Goal: Task Accomplishment & Management: Manage account settings

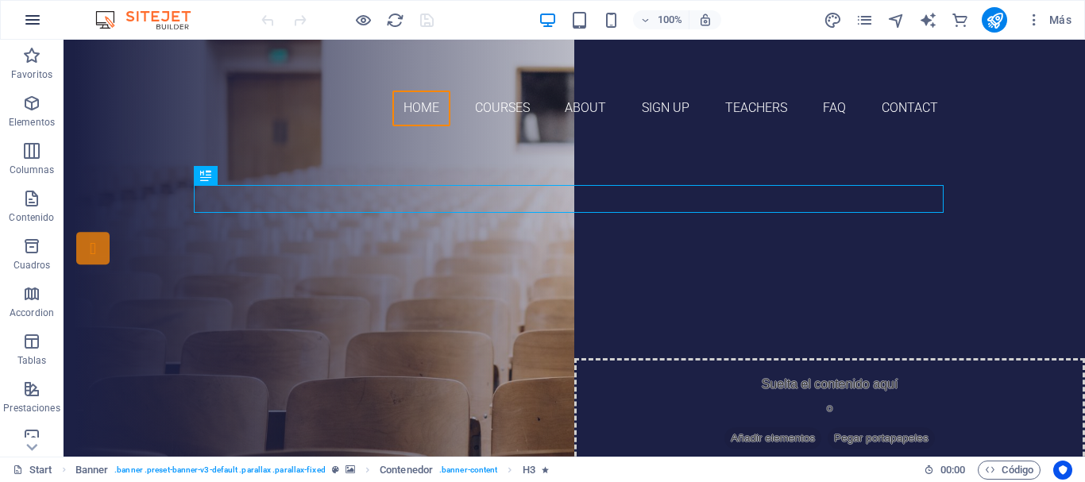
click at [29, 14] on icon "button" at bounding box center [32, 19] width 19 height 19
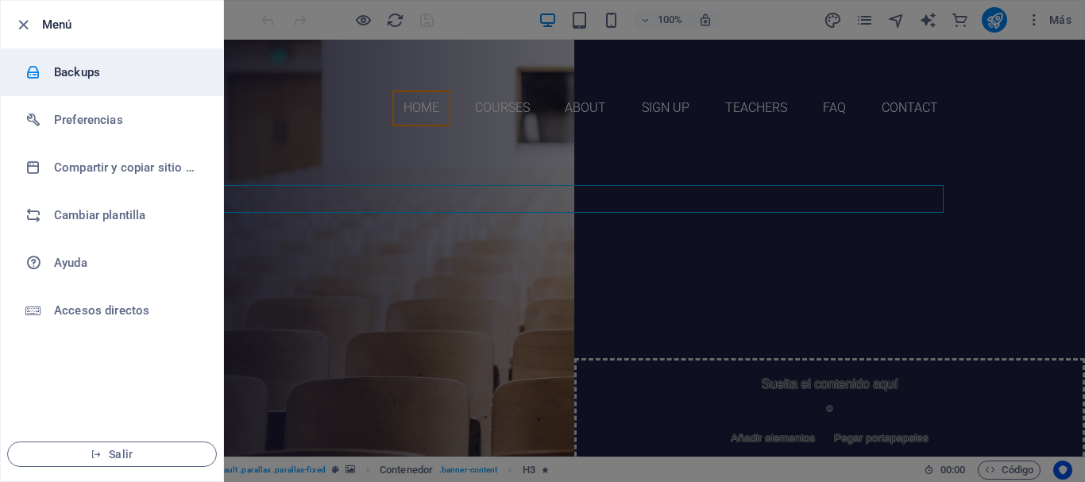
click at [79, 64] on h6 "Backups" at bounding box center [127, 72] width 147 height 19
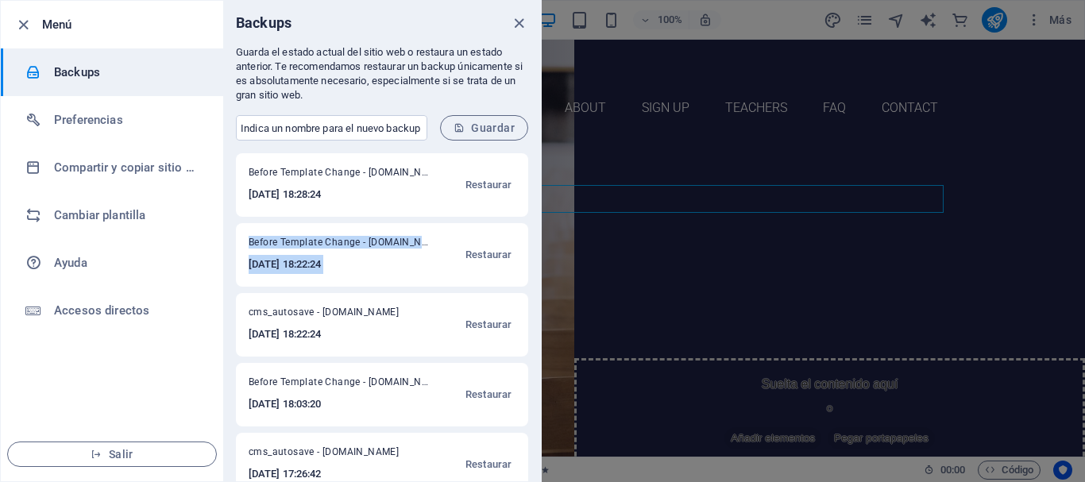
click at [540, 219] on div "Menú Backups Preferencias Compartir y copiar sitio web Cambiar plantilla Ayuda …" at bounding box center [271, 241] width 542 height 482
click at [530, 214] on div at bounding box center [530, 214] width 0 height 0
click at [528, 226] on div "Before Template Change - campanarino.com 2025-10-03 18:28:24 Restaurar Before T…" at bounding box center [382, 317] width 318 height 328
click at [536, 229] on div "Before Template Change - campanarino.com 2025-10-03 18:28:24 Restaurar Before T…" at bounding box center [382, 317] width 318 height 328
drag, startPoint x: 543, startPoint y: 229, endPoint x: 543, endPoint y: 238, distance: 8.7
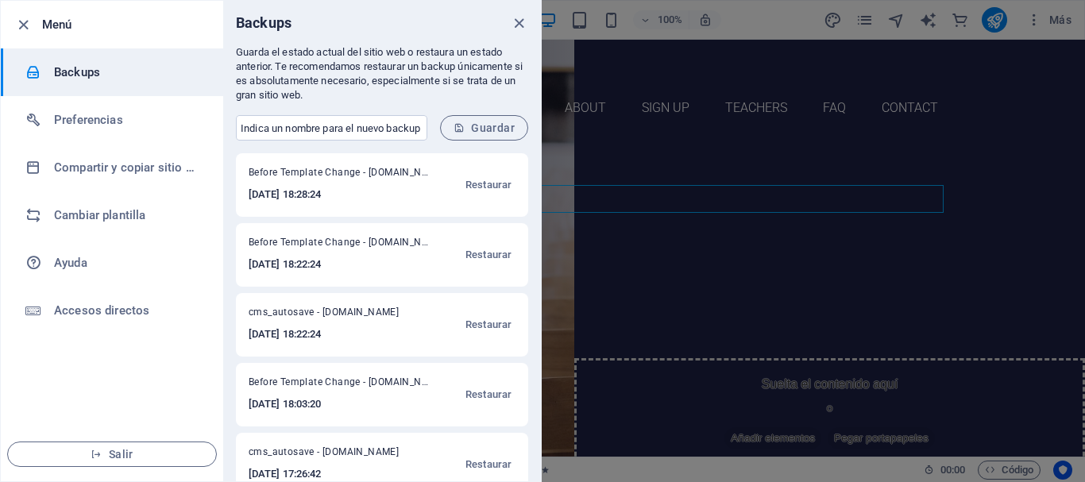
click at [543, 238] on div at bounding box center [542, 241] width 1085 height 482
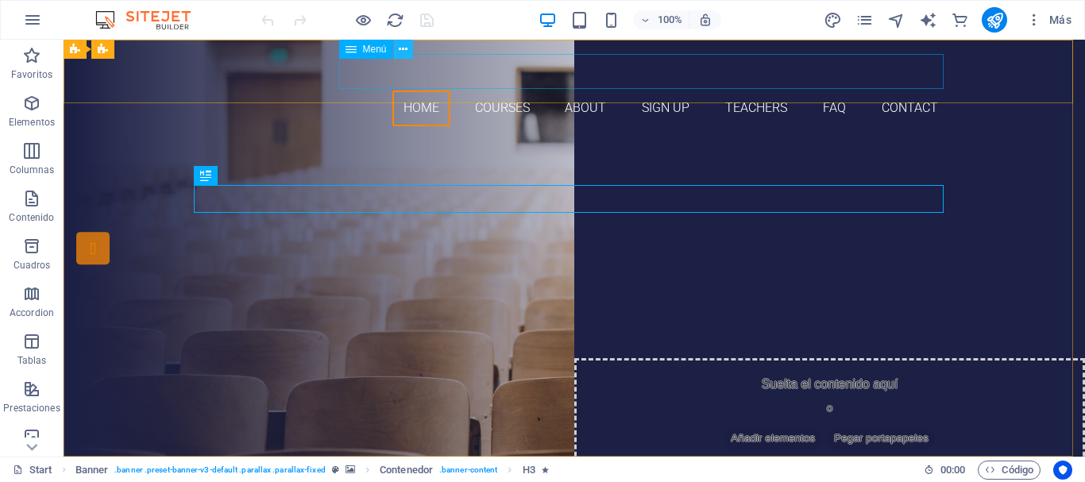
click at [406, 48] on icon at bounding box center [403, 49] width 9 height 17
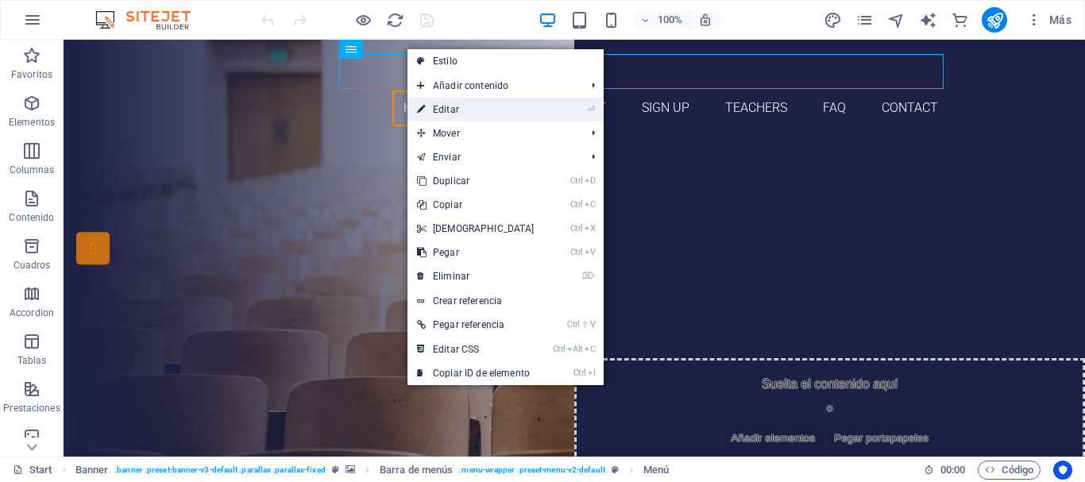
click at [463, 104] on link "⏎ Editar" at bounding box center [476, 110] width 137 height 24
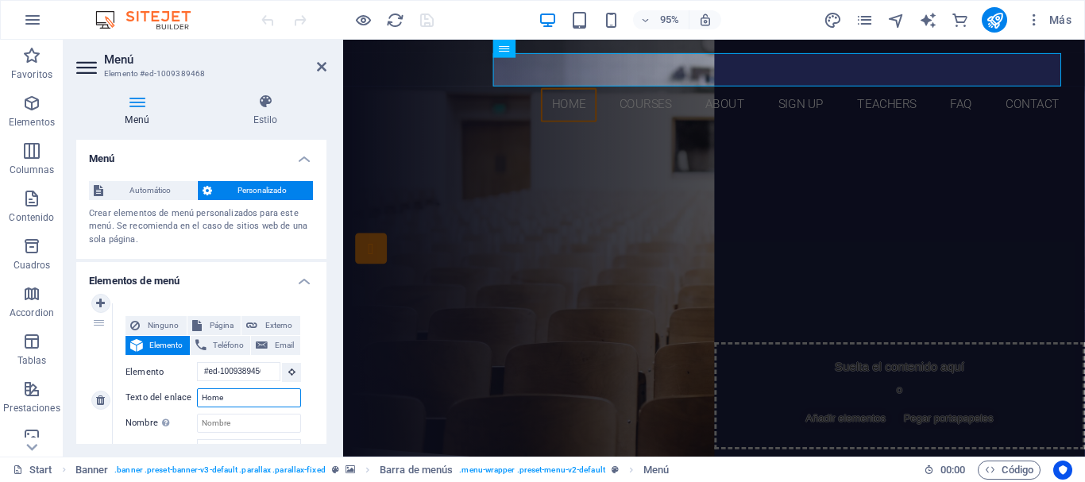
click at [246, 393] on input "Home" at bounding box center [249, 398] width 104 height 19
type input "H"
select select
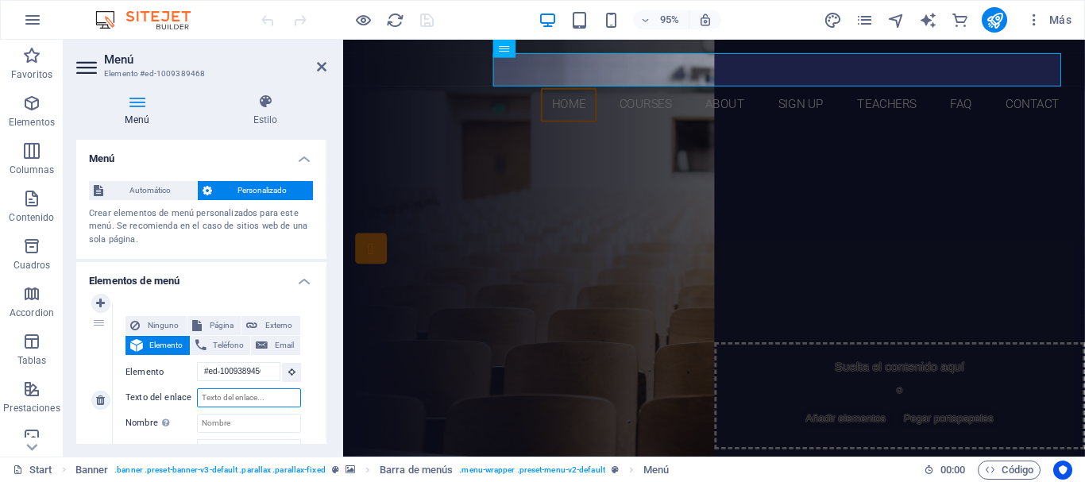
select select
type input "In"
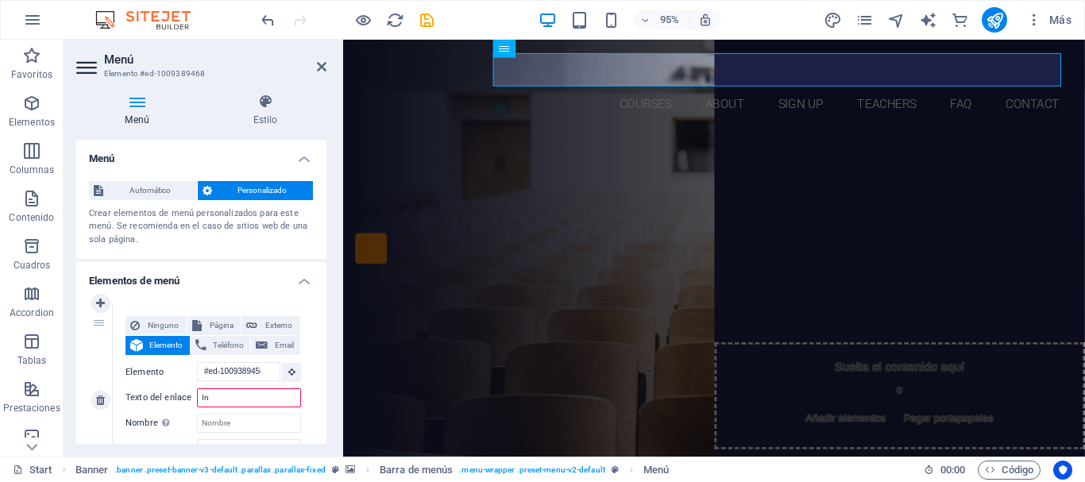
select select
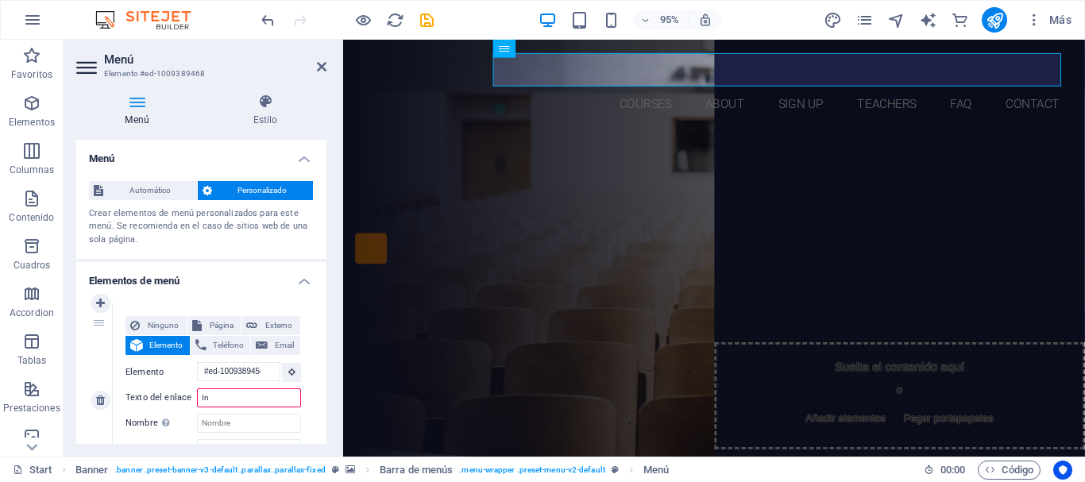
select select
type input "Inici"
select select
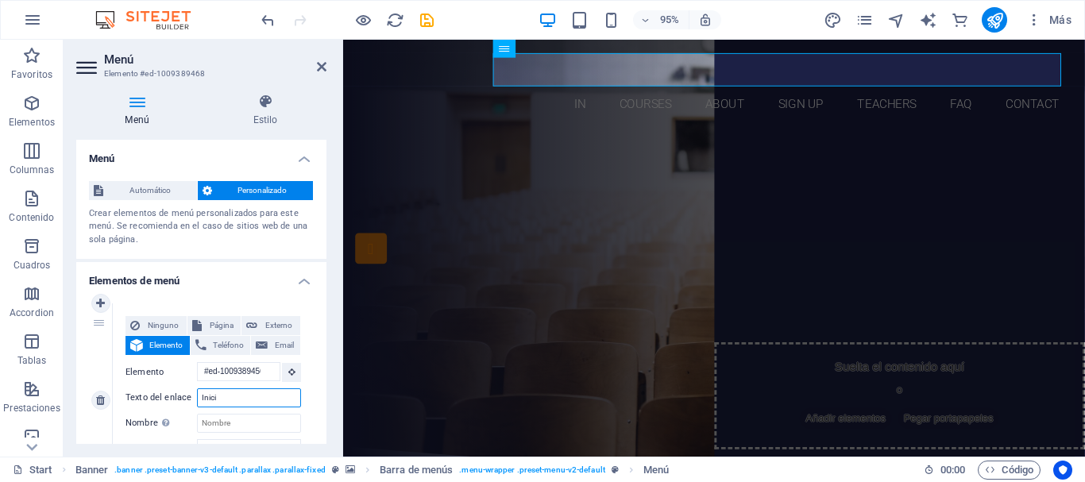
select select
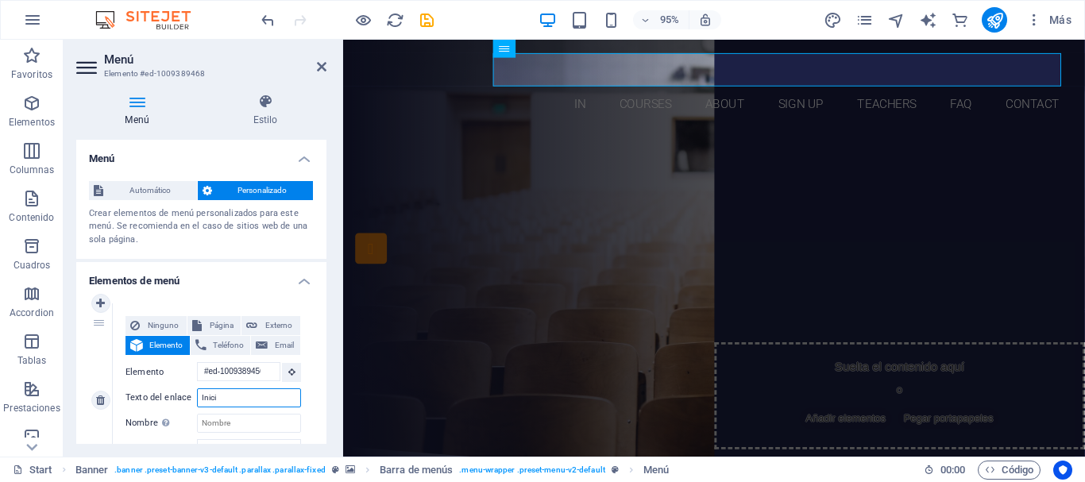
type input "Inicio"
select select
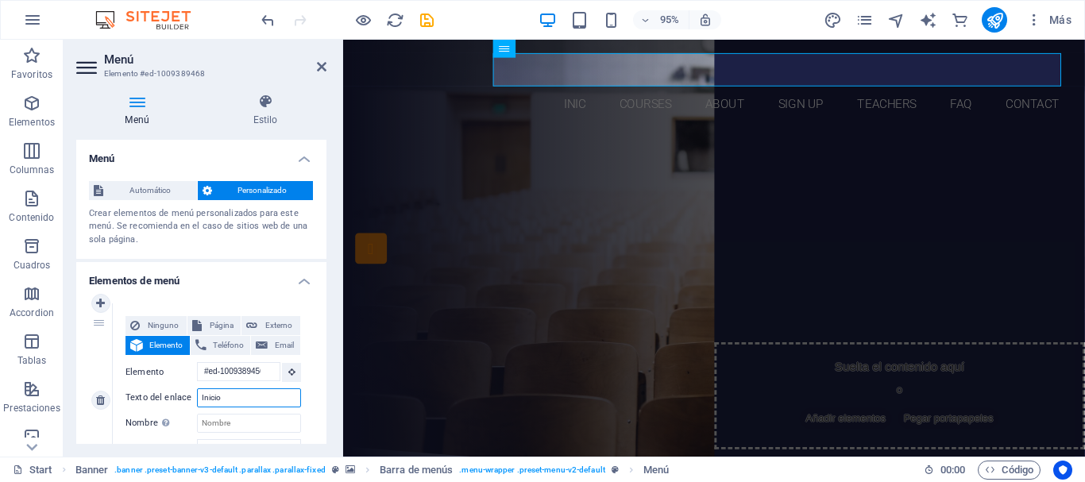
select select
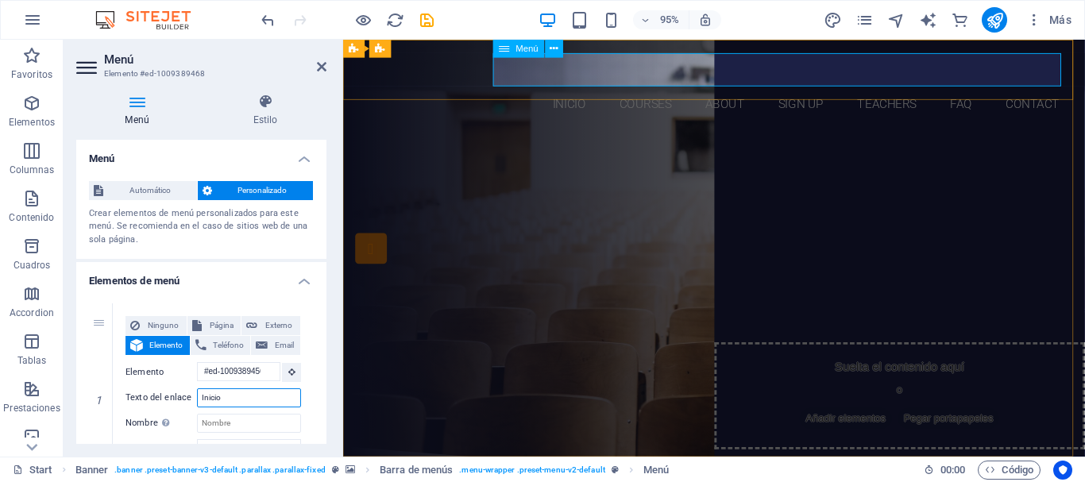
type input "Inicio"
click at [646, 91] on nav "Inicio Courses About Sign up Teachers FAQ Contact" at bounding box center [734, 109] width 750 height 36
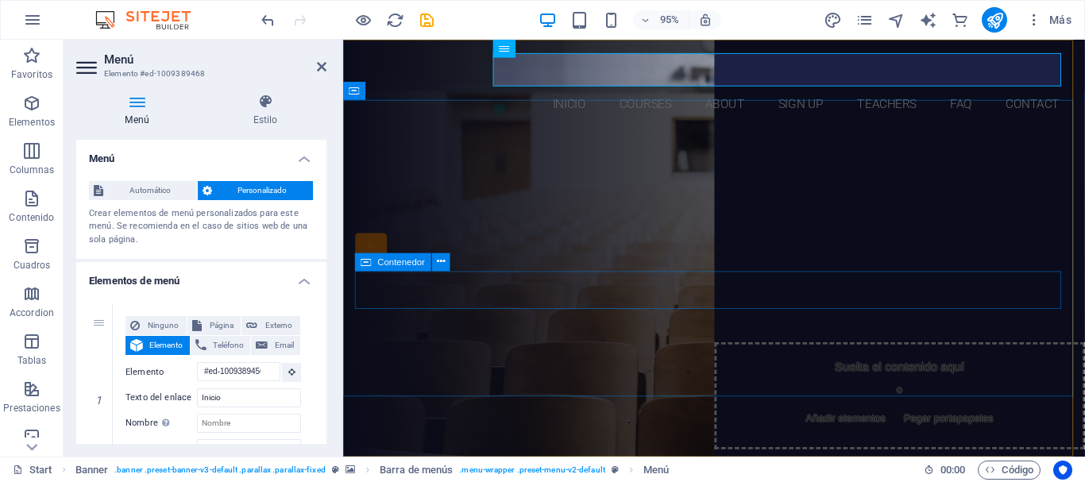
click at [386, 303] on div "Our Courses Sign up now" at bounding box center [734, 347] width 750 height 89
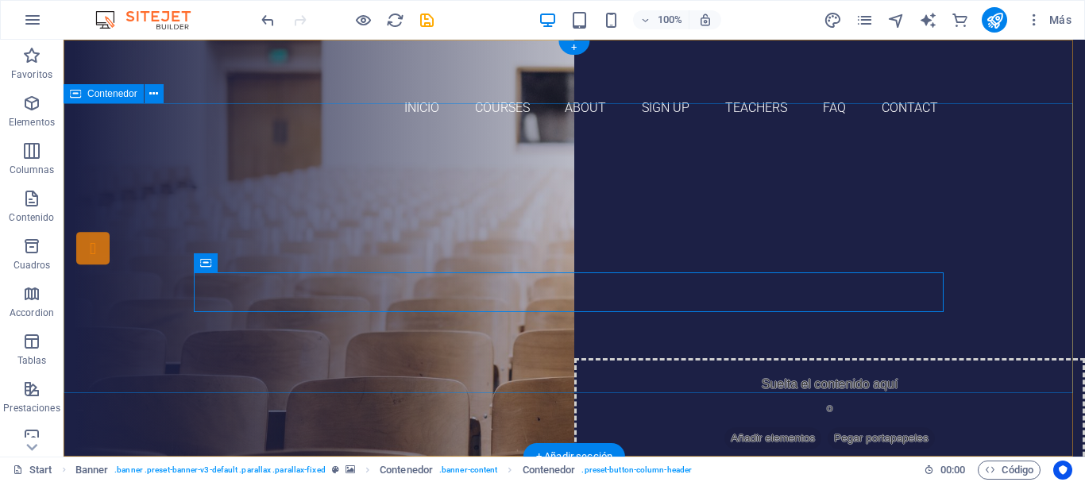
drag, startPoint x: 430, startPoint y: 142, endPoint x: 420, endPoint y: 141, distance: 10.4
click at [420, 141] on div "Are you ready to learn new languages? Join our Language School Our Courses Sign…" at bounding box center [575, 303] width 1022 height 329
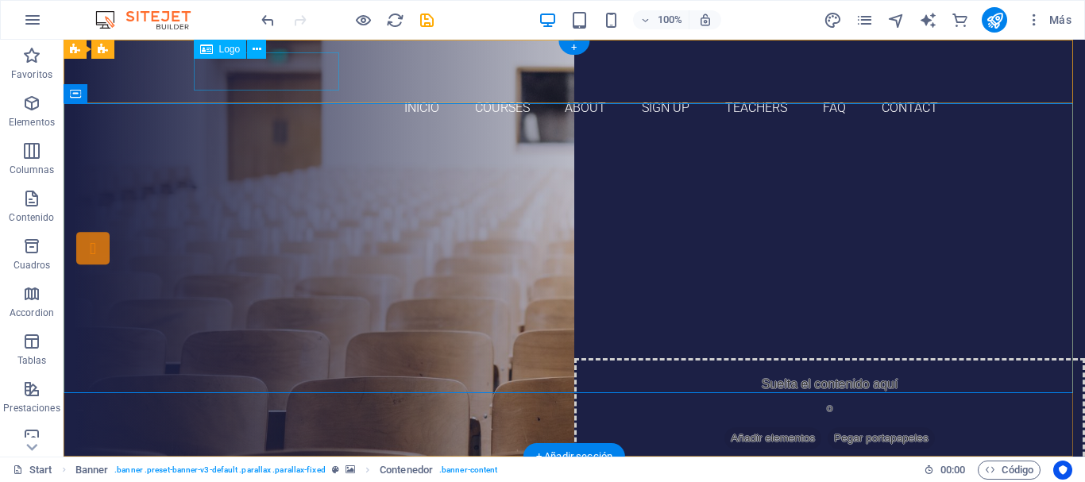
drag, startPoint x: 280, startPoint y: 72, endPoint x: 236, endPoint y: 64, distance: 45.2
click at [267, 71] on div at bounding box center [574, 71] width 750 height 38
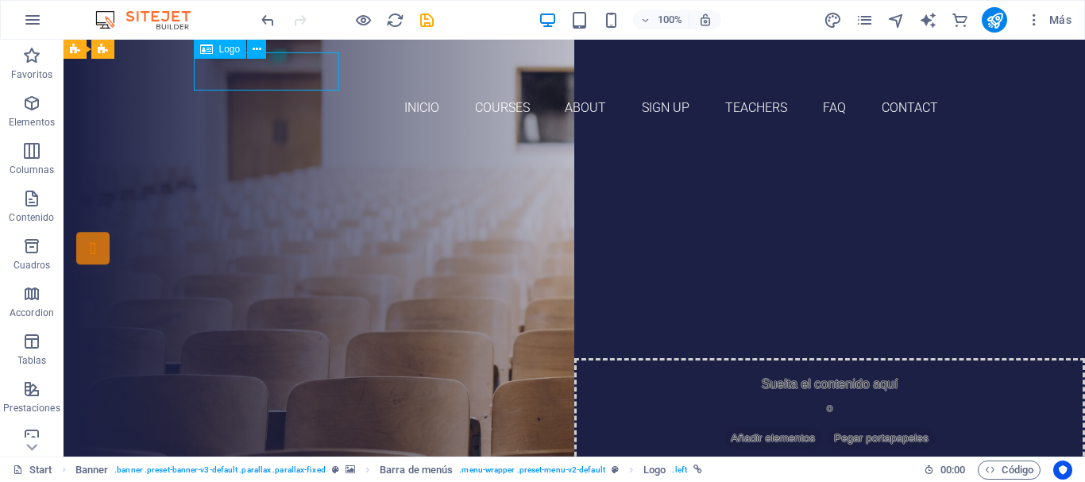
drag, startPoint x: 226, startPoint y: 54, endPoint x: 225, endPoint y: 45, distance: 8.8
click at [225, 45] on span "Logo" at bounding box center [229, 49] width 21 height 10
click at [256, 46] on icon at bounding box center [257, 49] width 9 height 17
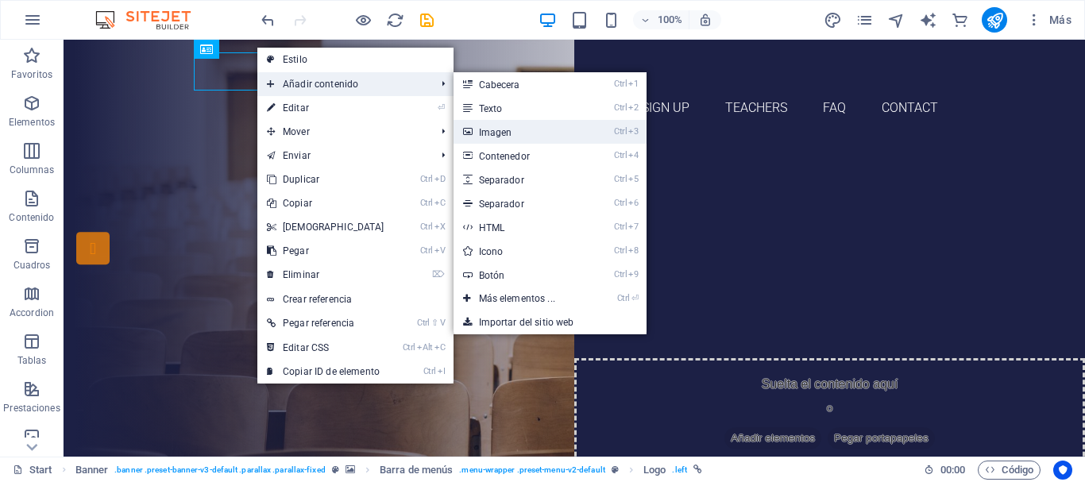
click at [482, 123] on link "Ctrl 3 Imagen" at bounding box center [520, 132] width 133 height 24
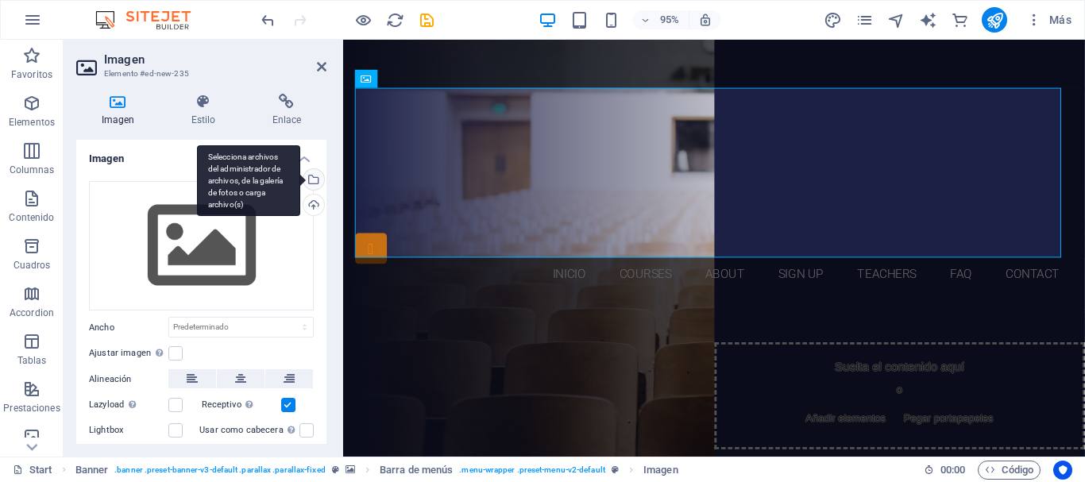
click at [309, 183] on div "Selecciona archivos del administrador de archivos, de la galería de fotos o car…" at bounding box center [312, 181] width 24 height 24
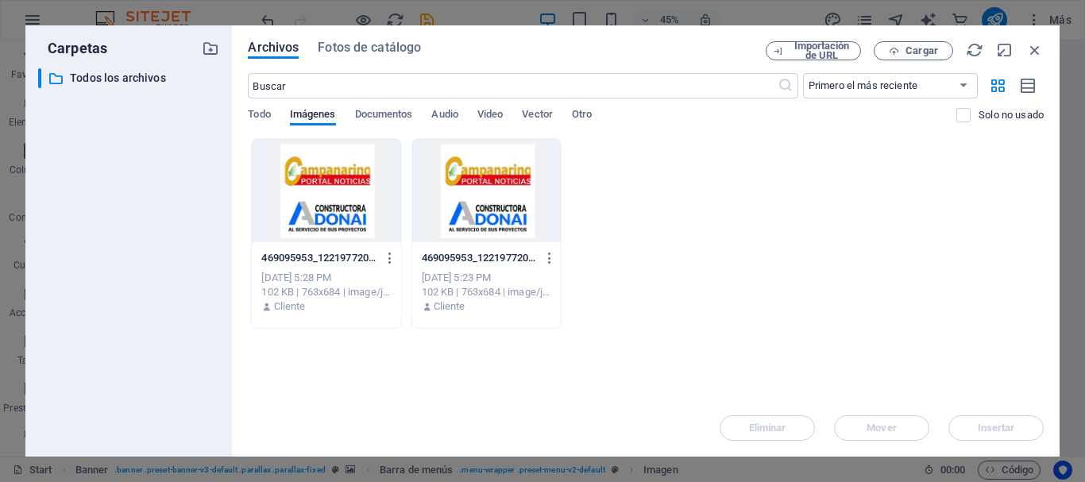
click at [309, 181] on div at bounding box center [326, 190] width 149 height 103
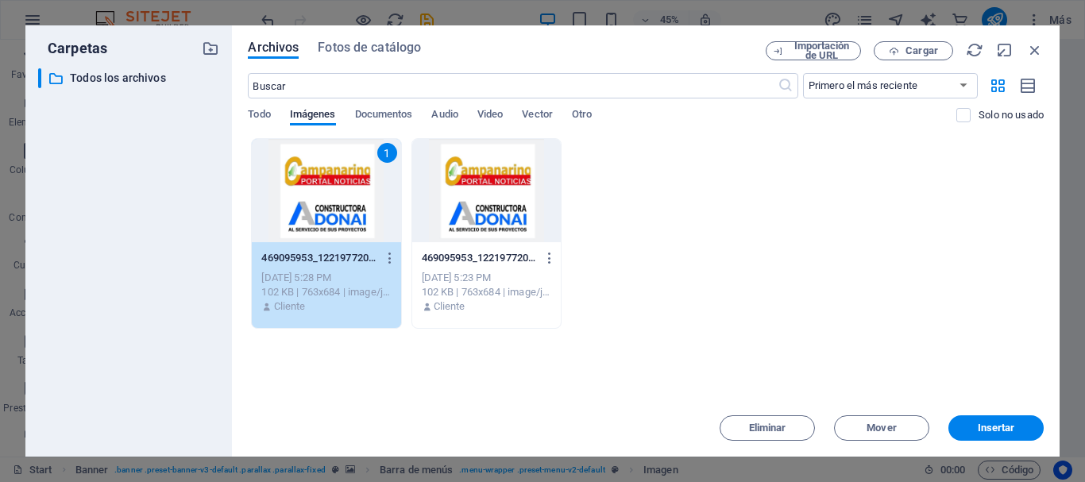
click at [369, 234] on div "1" at bounding box center [326, 190] width 149 height 103
click at [370, 243] on figure at bounding box center [736, 180] width 750 height 179
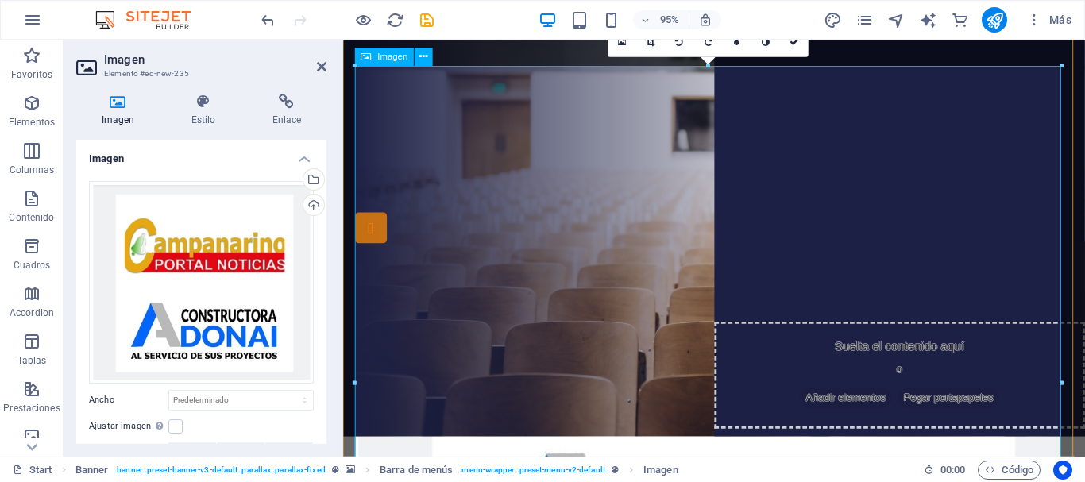
scroll to position [23, 0]
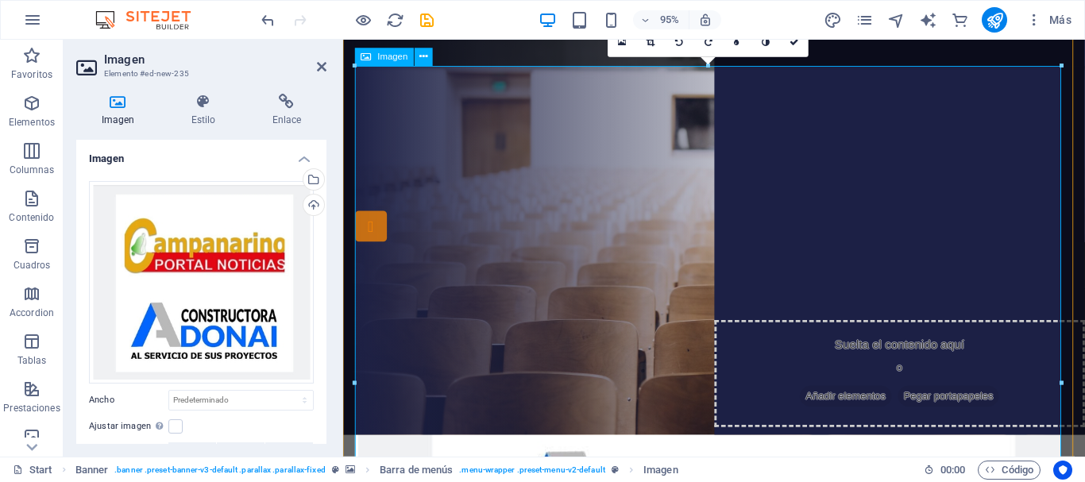
drag, startPoint x: 1402, startPoint y: 420, endPoint x: 1046, endPoint y: 388, distance: 357.4
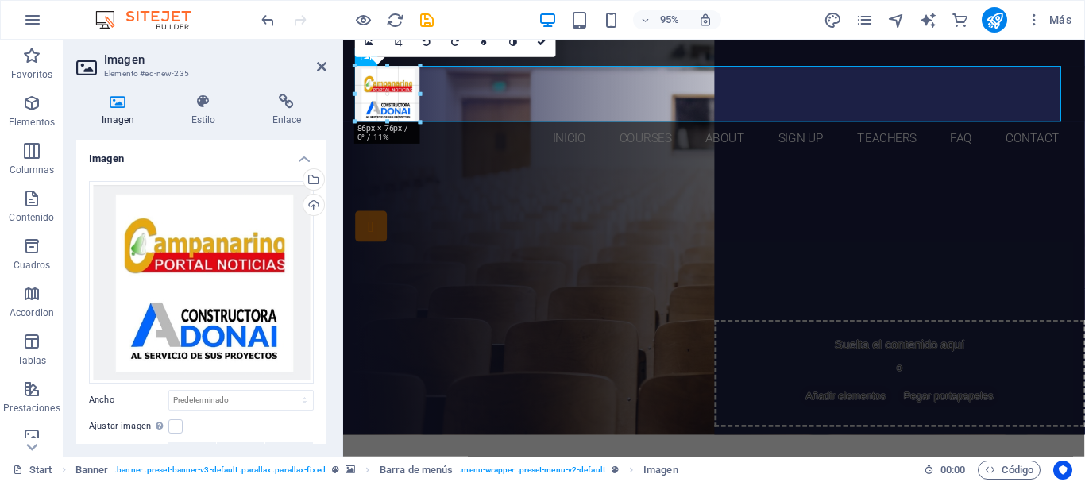
drag, startPoint x: 1059, startPoint y: 375, endPoint x: 381, endPoint y: -95, distance: 825.0
type input "83"
select select "px"
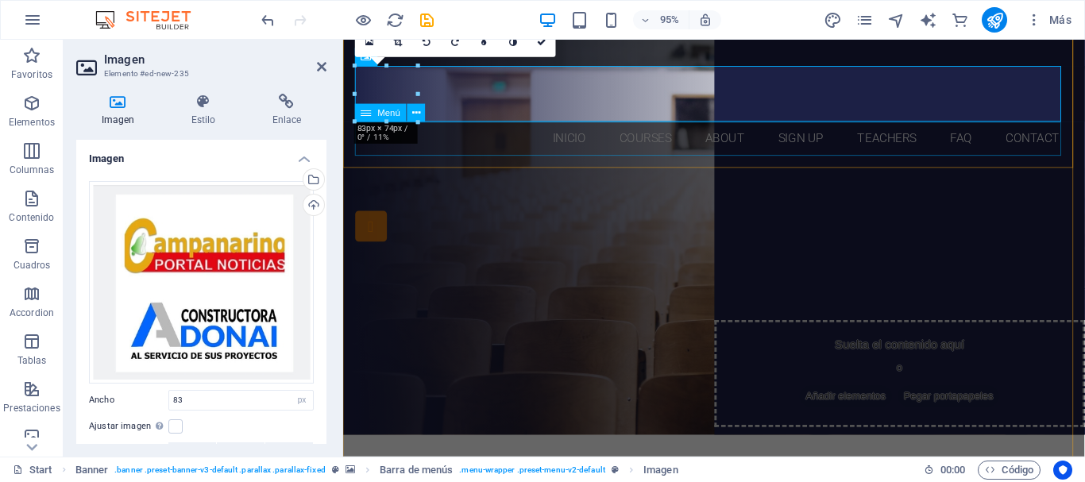
click at [496, 146] on nav "Inicio Courses About Sign up Teachers FAQ Contact" at bounding box center [734, 144] width 750 height 36
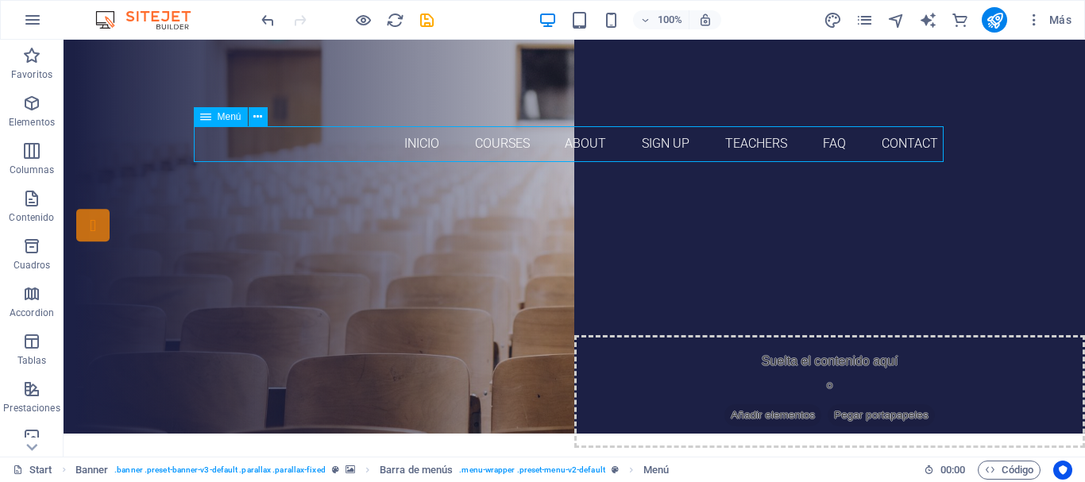
click at [510, 145] on nav "Inicio Courses About Sign up Teachers FAQ Contact" at bounding box center [574, 144] width 750 height 36
click at [255, 115] on icon at bounding box center [257, 117] width 9 height 17
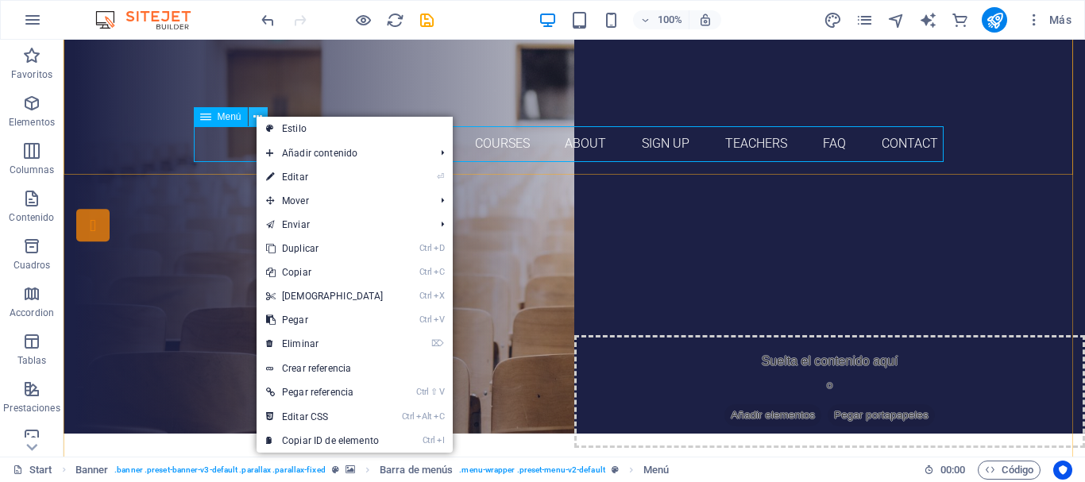
click at [255, 115] on icon at bounding box center [257, 117] width 9 height 17
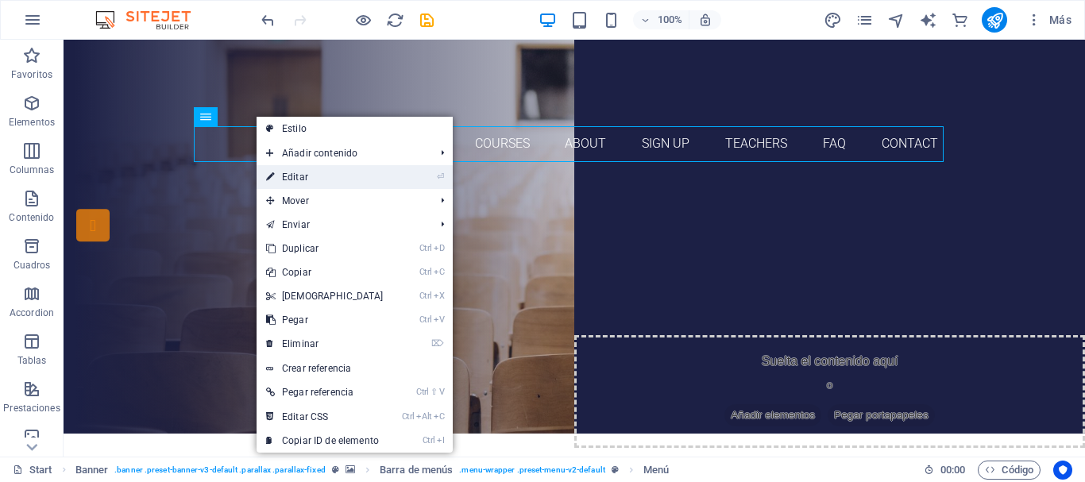
click at [312, 171] on link "⏎ Editar" at bounding box center [325, 177] width 137 height 24
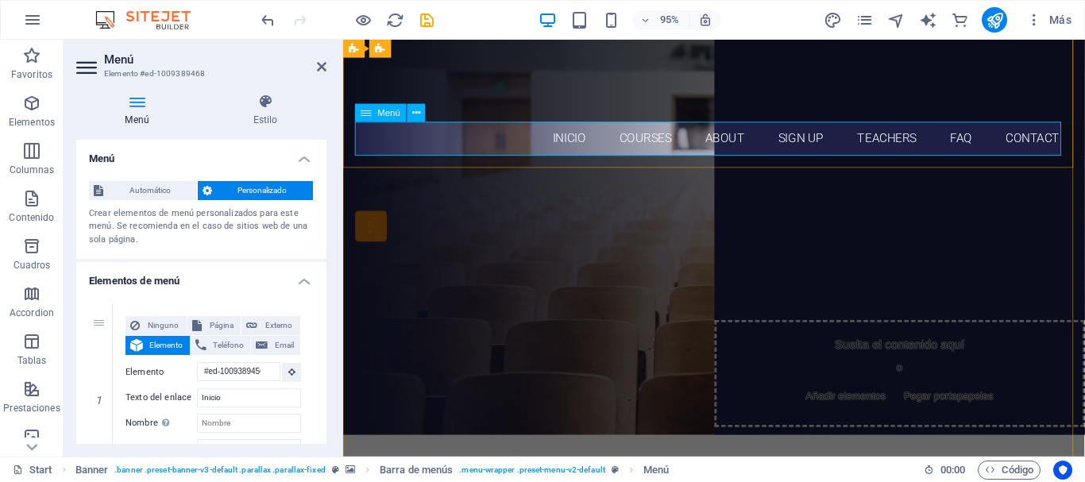
click at [648, 141] on nav "Inicio Courses About Sign up Teachers FAQ Contact" at bounding box center [734, 144] width 750 height 36
click at [322, 191] on div "Automático Personalizado Crear elementos de menú personalizados para este menú.…" at bounding box center [201, 213] width 250 height 91
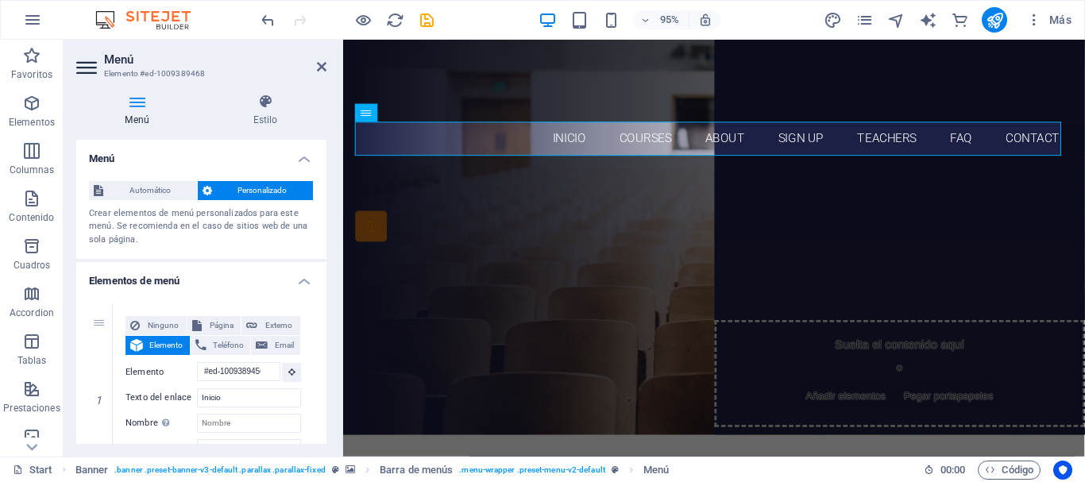
scroll to position [266, 0]
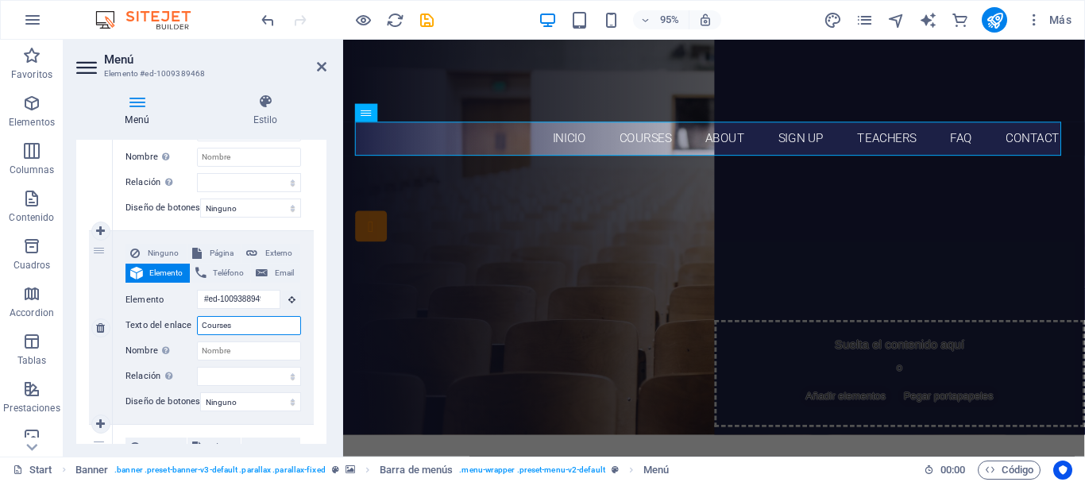
click at [257, 319] on input "Courses" at bounding box center [249, 325] width 104 height 19
type input "C"
select select
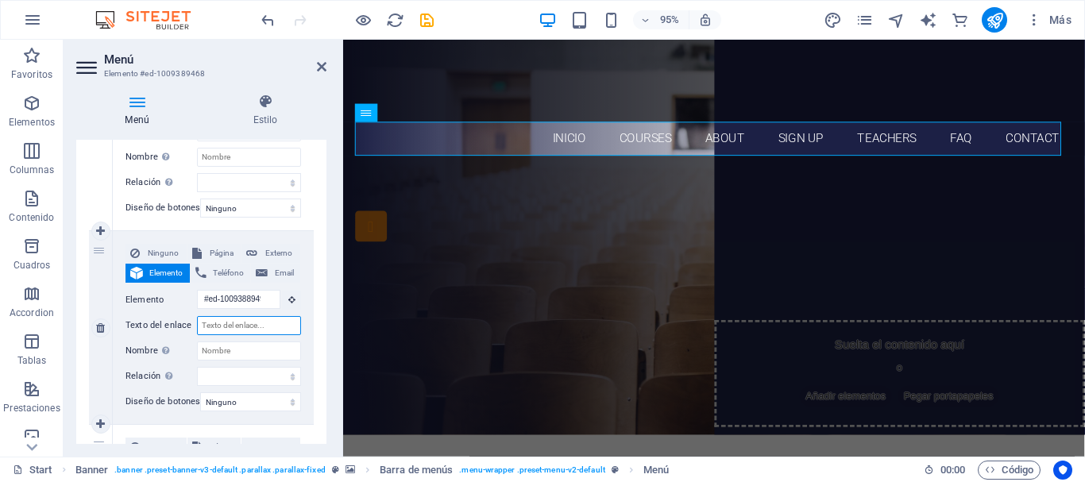
select select
type input "even"
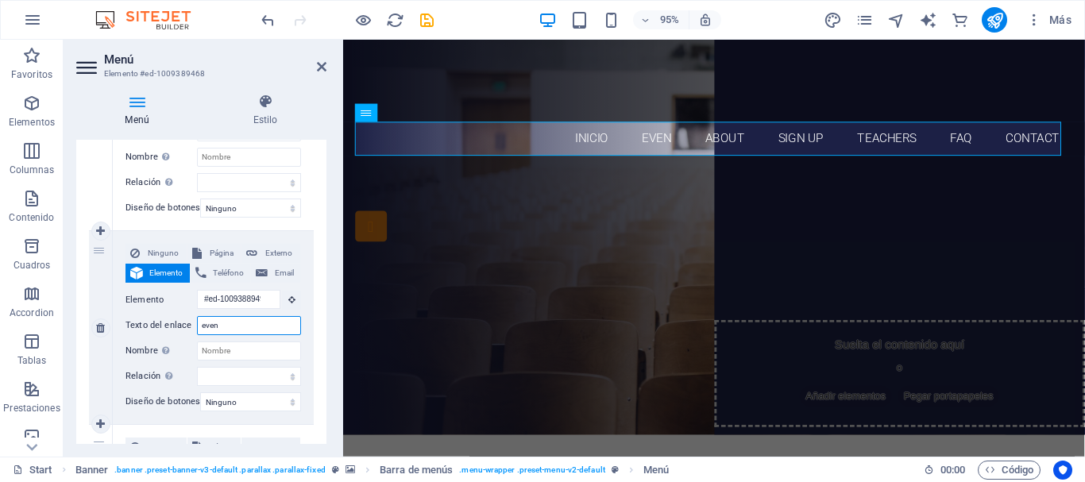
select select
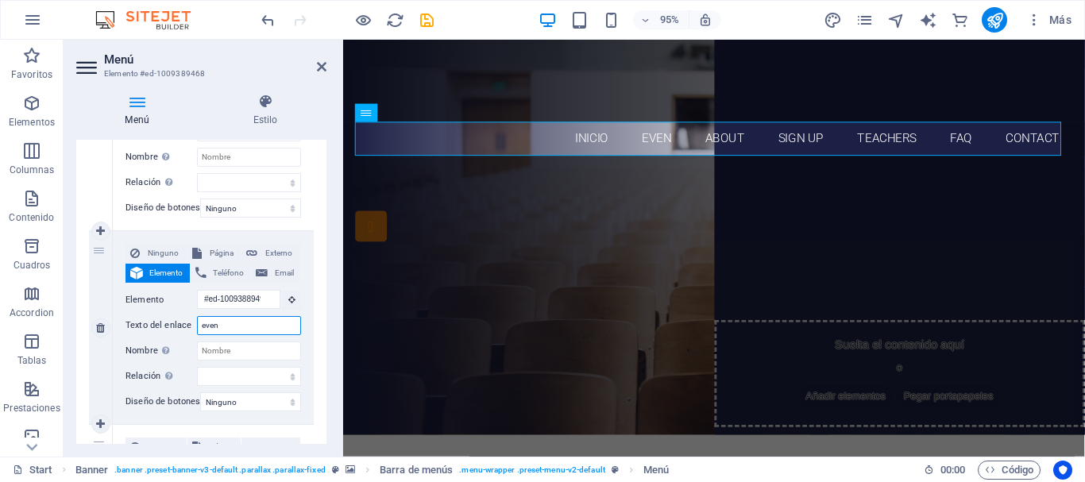
select select
type input "evento"
select select
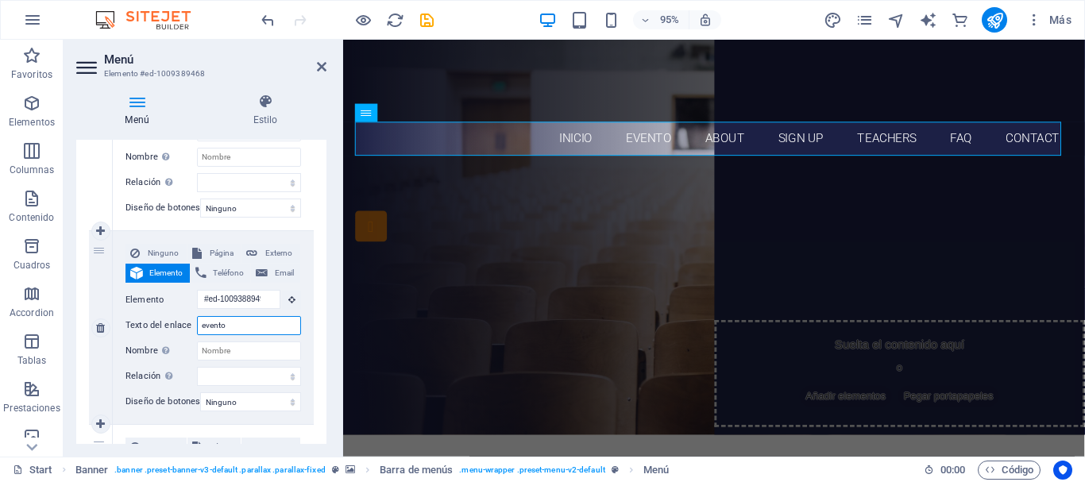
select select
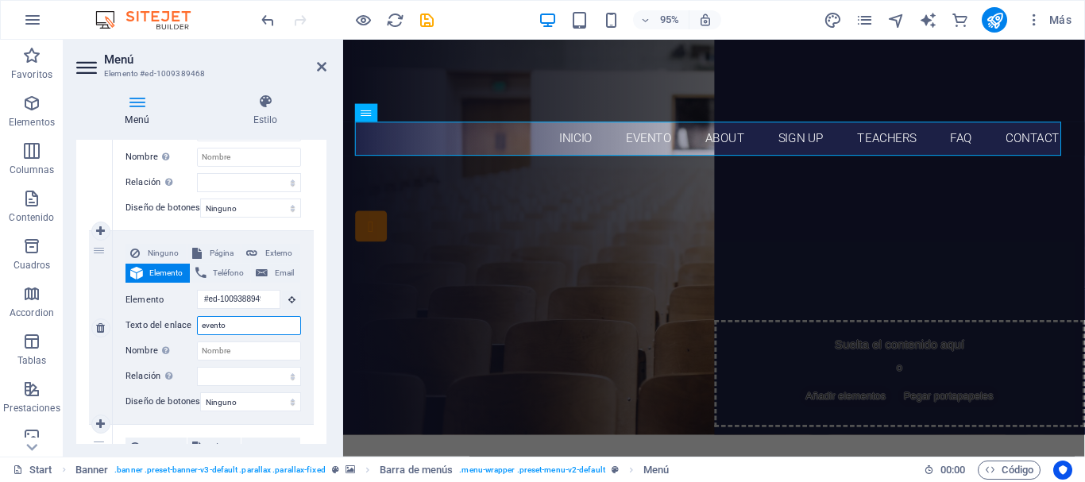
type input "eventos"
select select
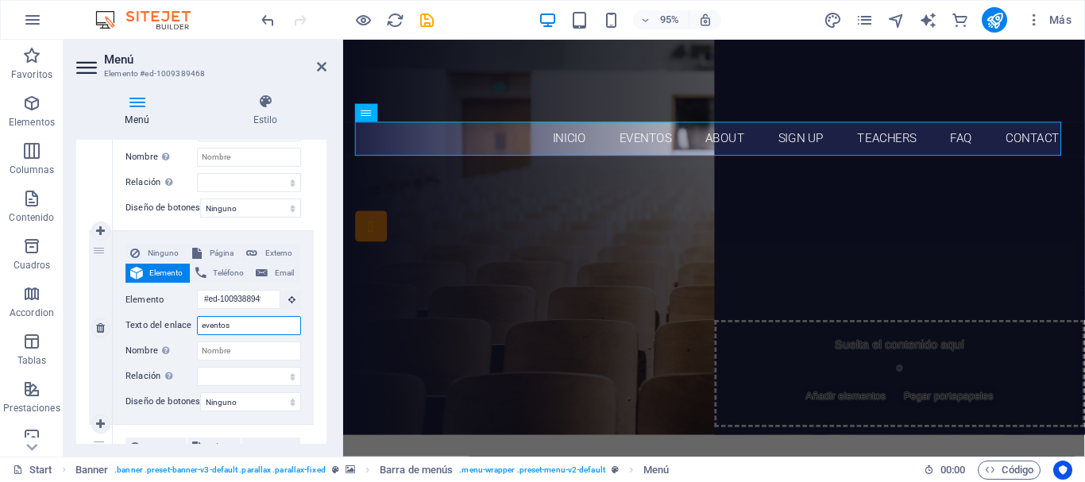
select select
type input "eventos"
click at [747, 137] on nav "Inicio eventos About Sign up Teachers FAQ Contact" at bounding box center [734, 144] width 750 height 36
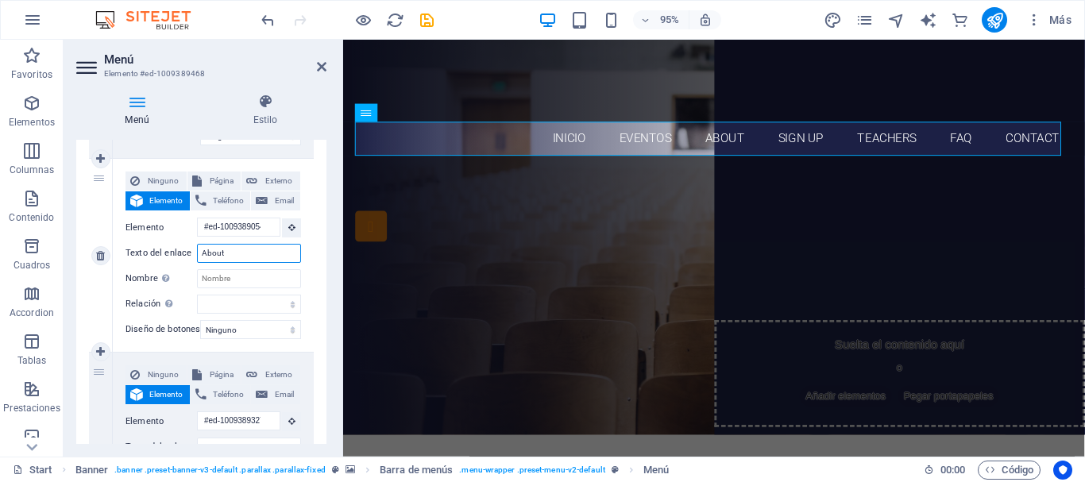
click at [234, 250] on input "About" at bounding box center [249, 253] width 104 height 19
type input "A"
select select
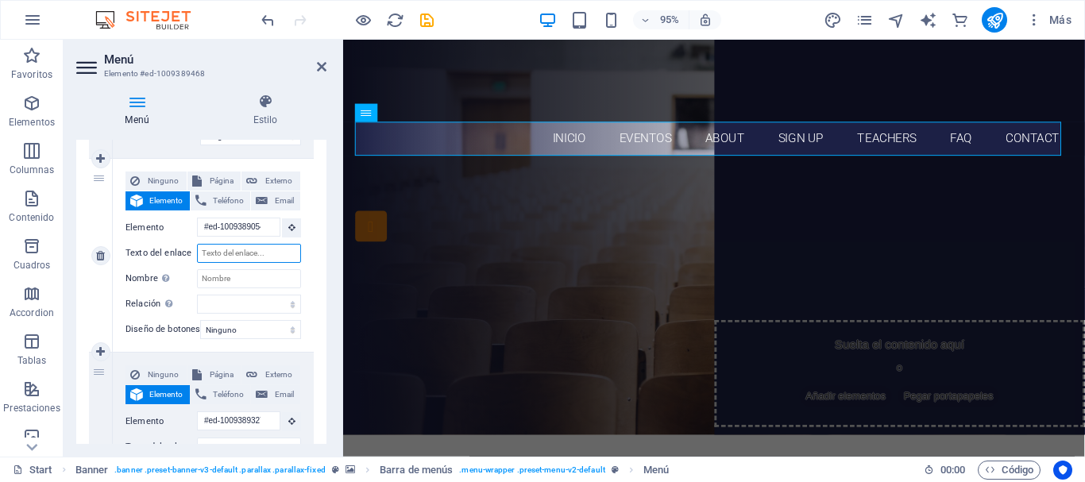
select select
type input "acerca"
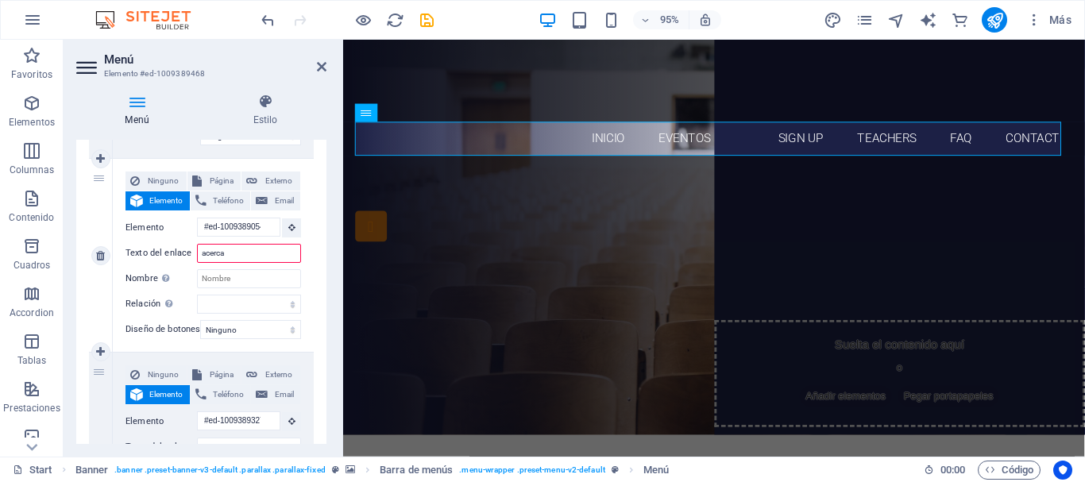
select select
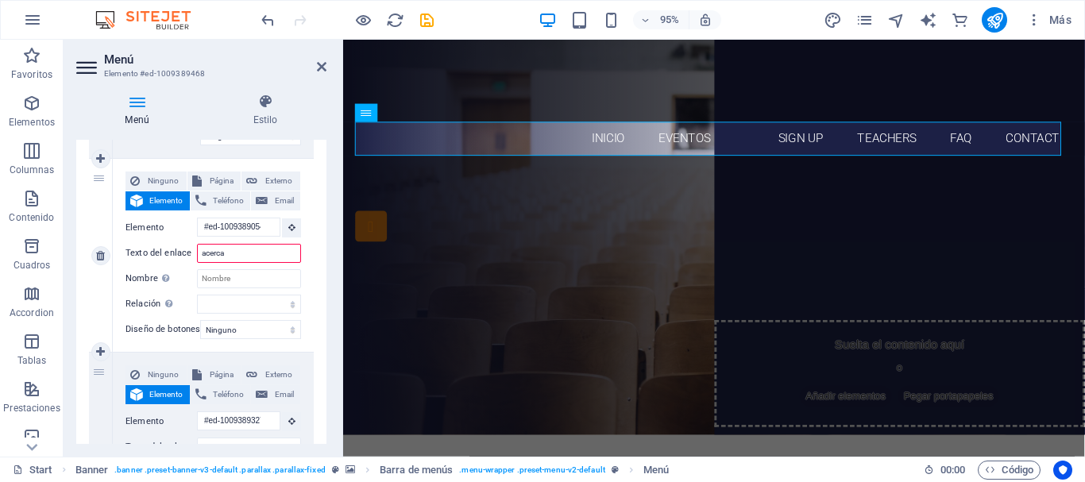
select select
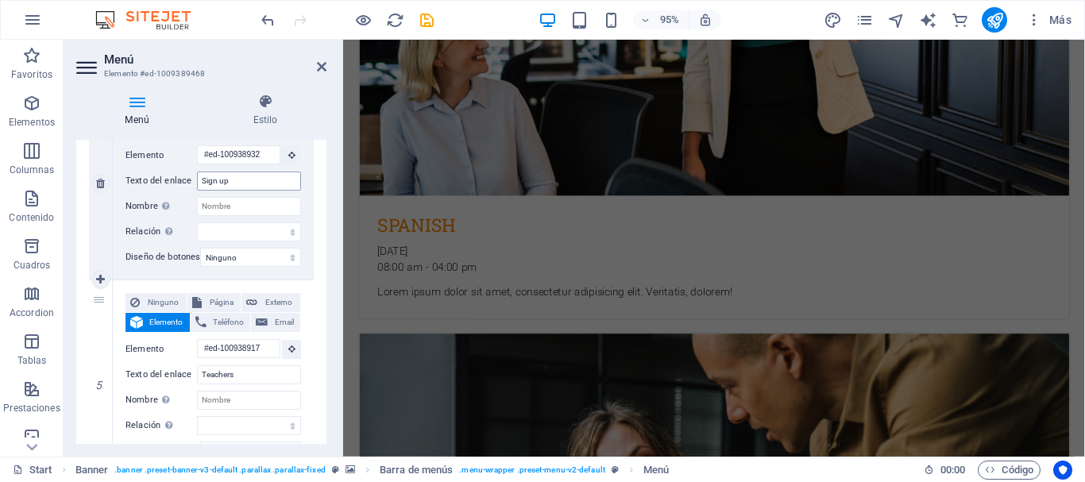
scroll to position [0, 0]
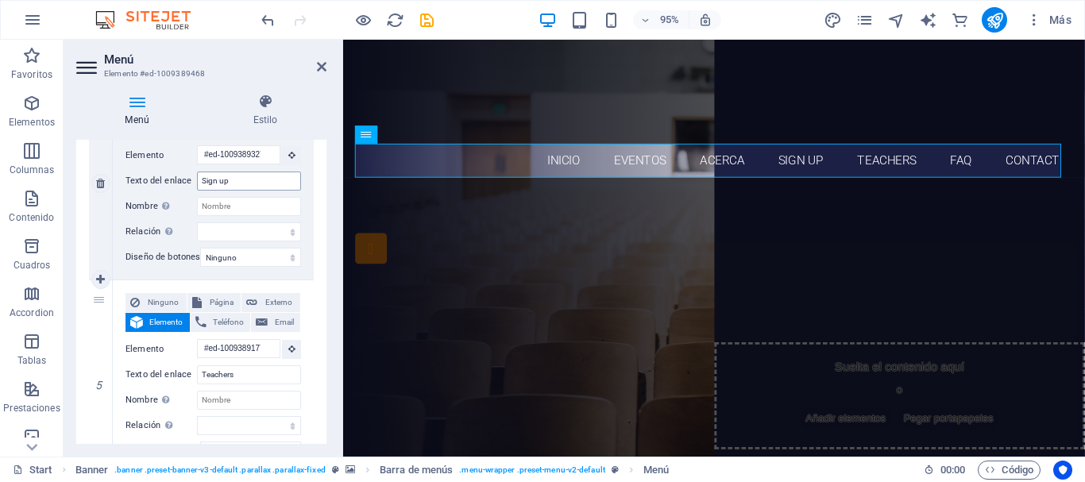
type input "acerca"
click at [237, 180] on input "Sign up" at bounding box center [249, 181] width 104 height 19
type input "S"
select select
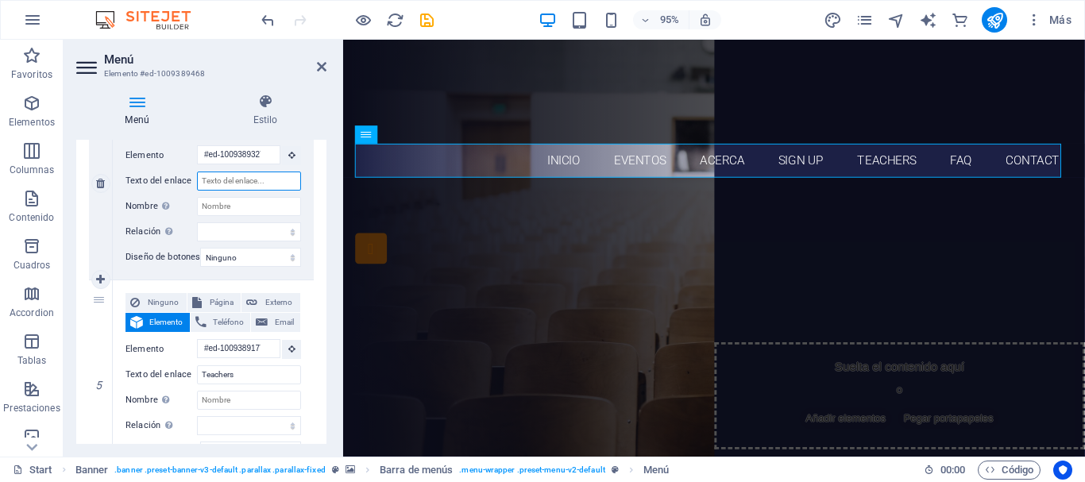
select select
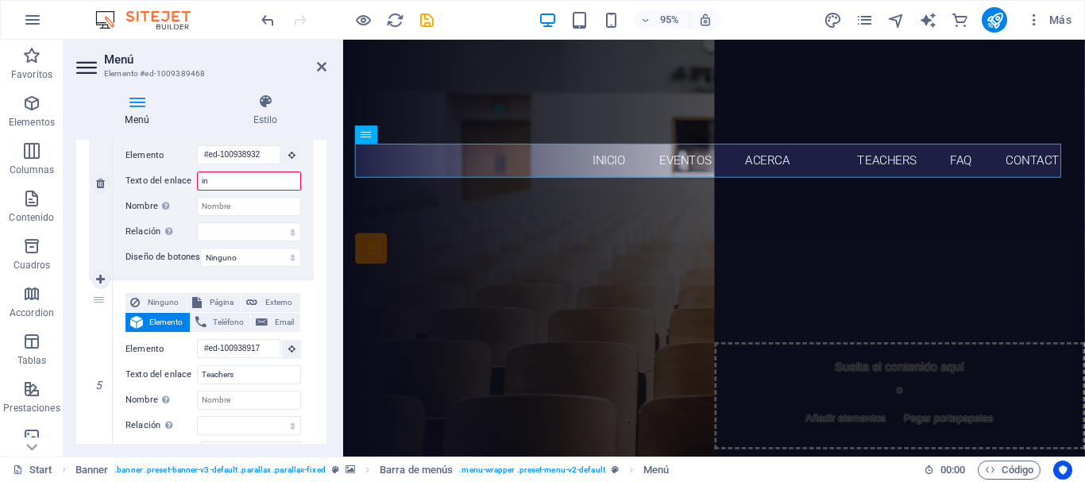
type input "ins"
select select
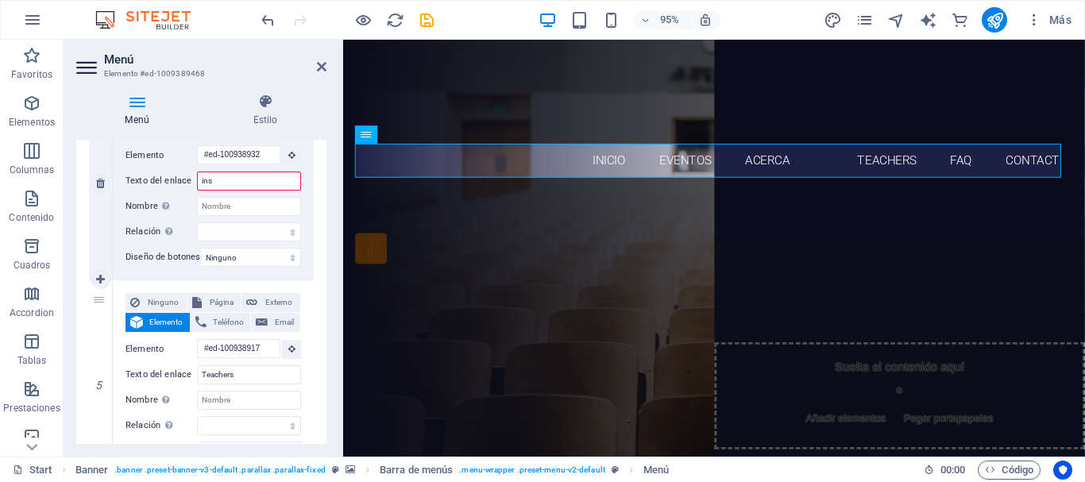
select select
type input "inscri"
select select
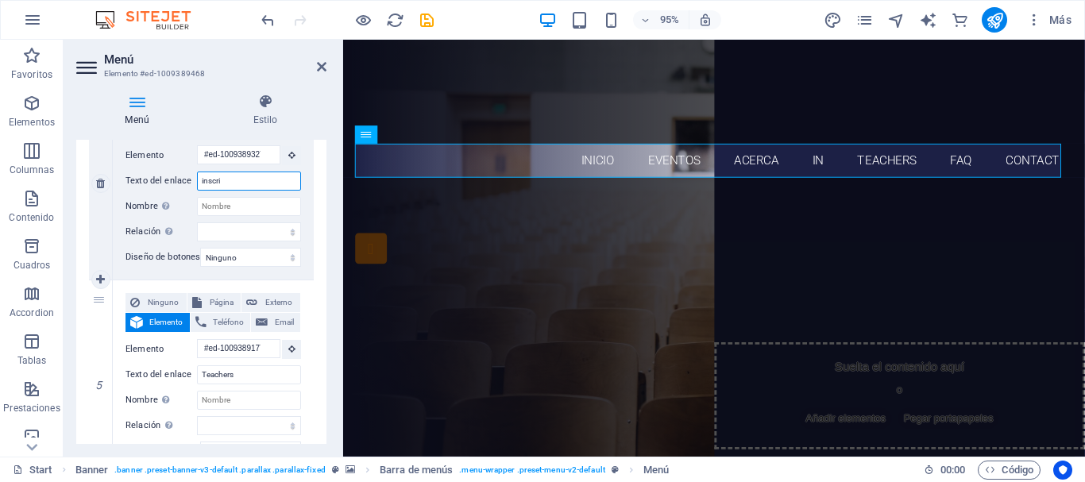
select select
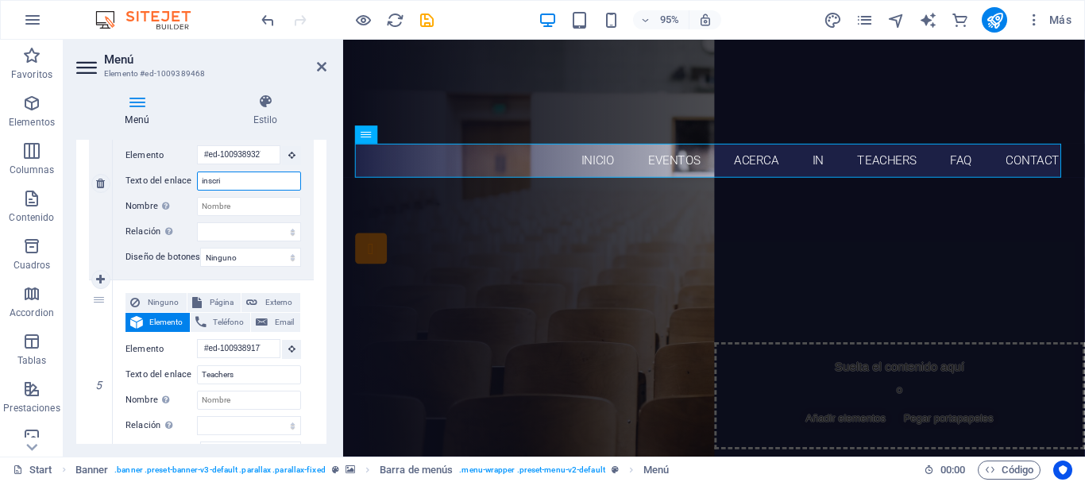
select select
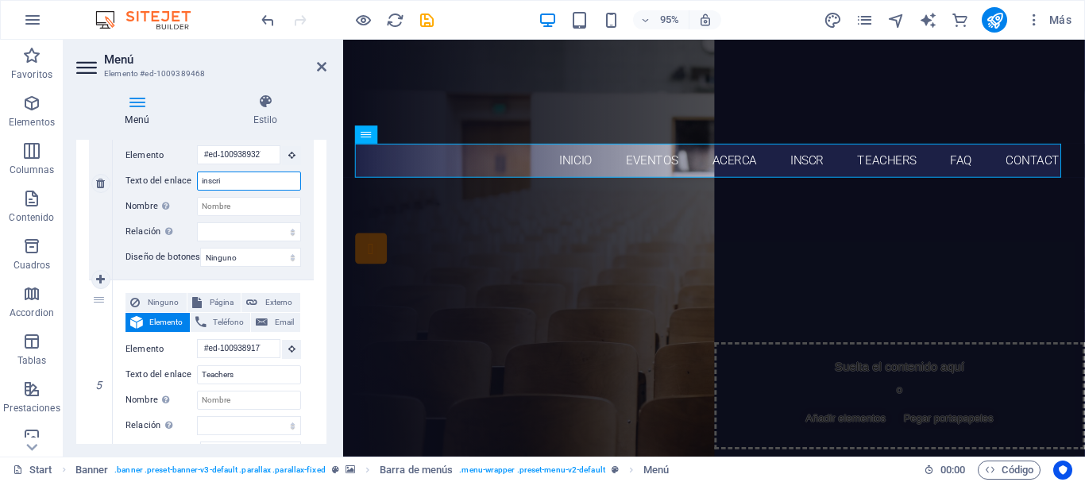
select select
type input "inscribir"
select select
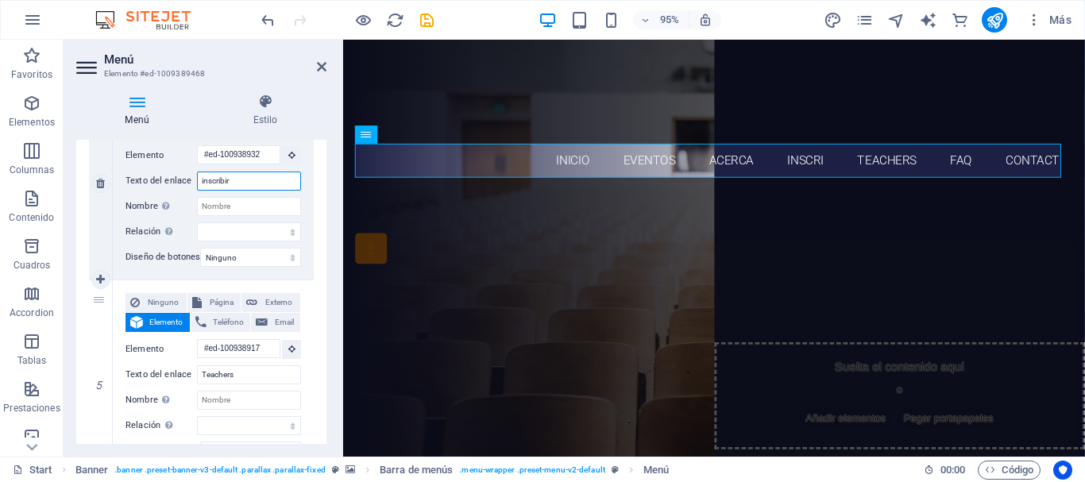
select select
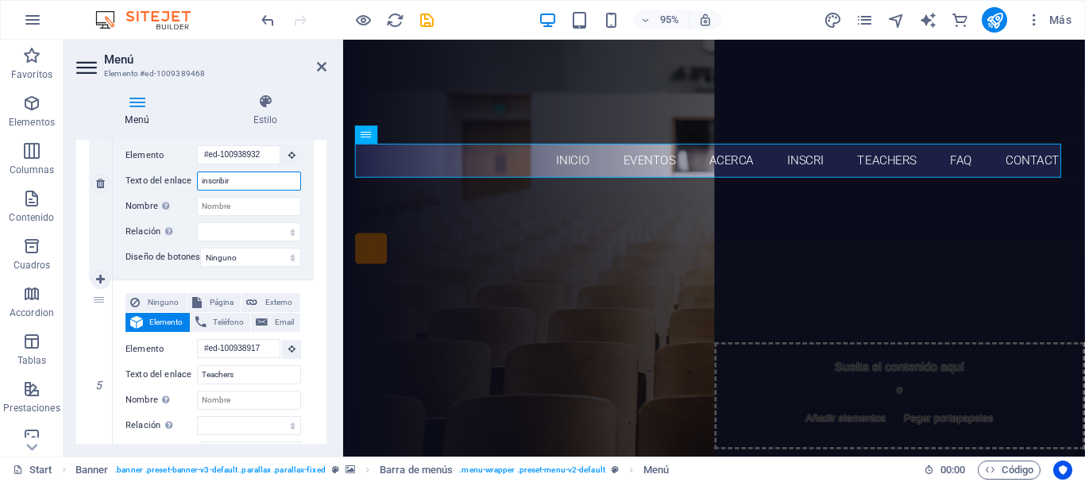
select select
type input "inscribirse"
select select
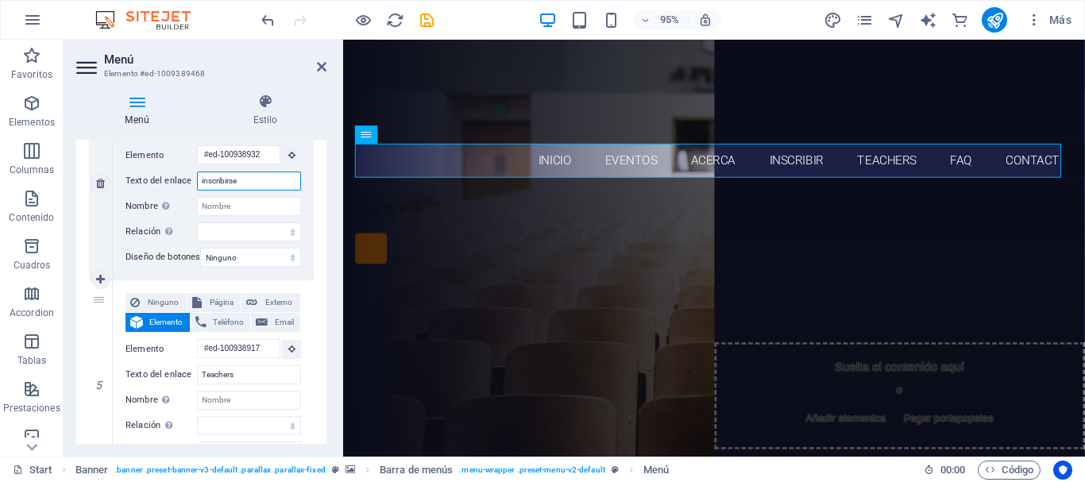
select select
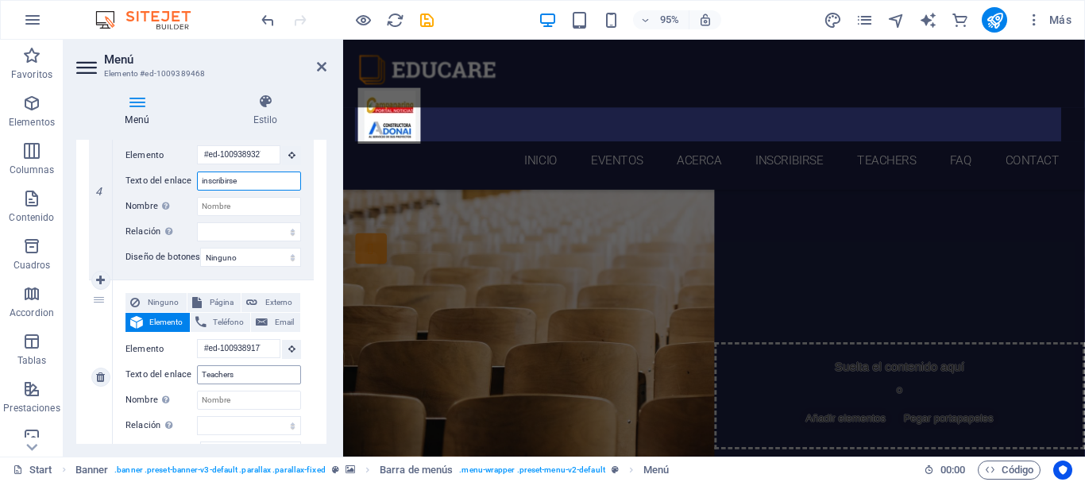
scroll to position [4118, 0]
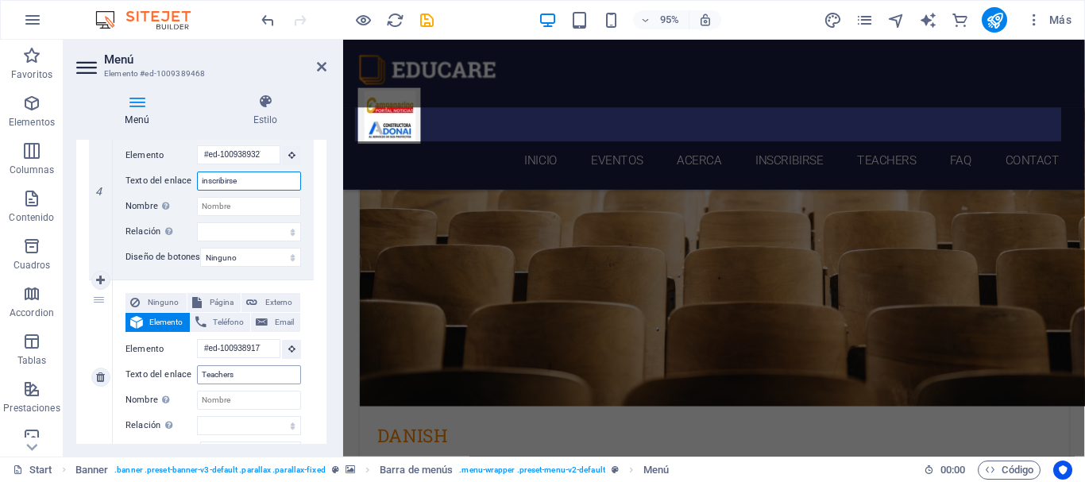
type input "inscribirse"
click at [249, 370] on input "Teachers" at bounding box center [249, 374] width 104 height 19
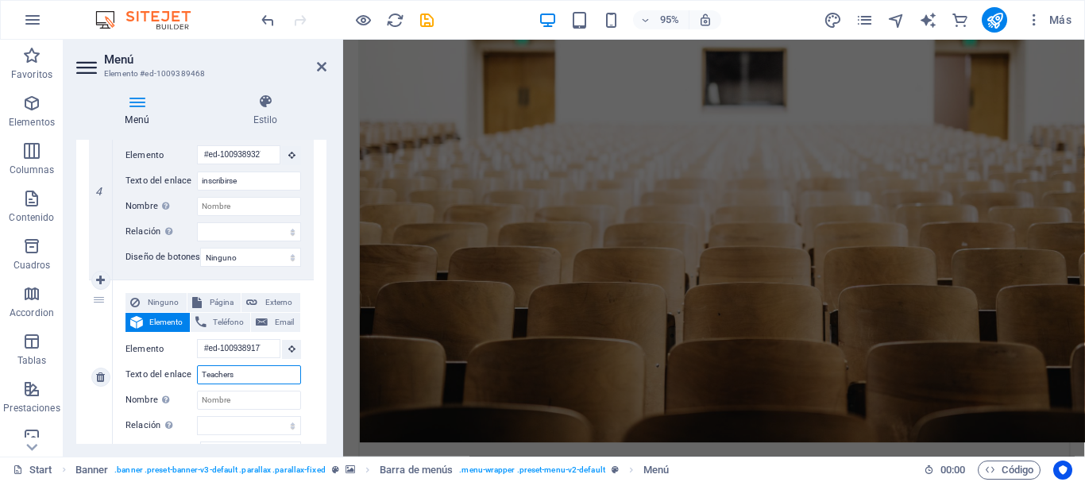
scroll to position [0, 0]
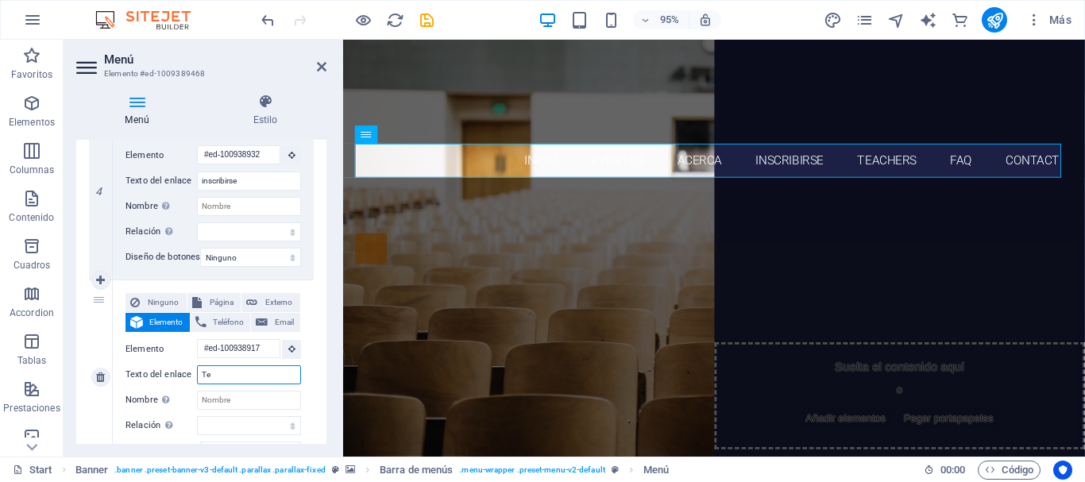
type input "T"
select select
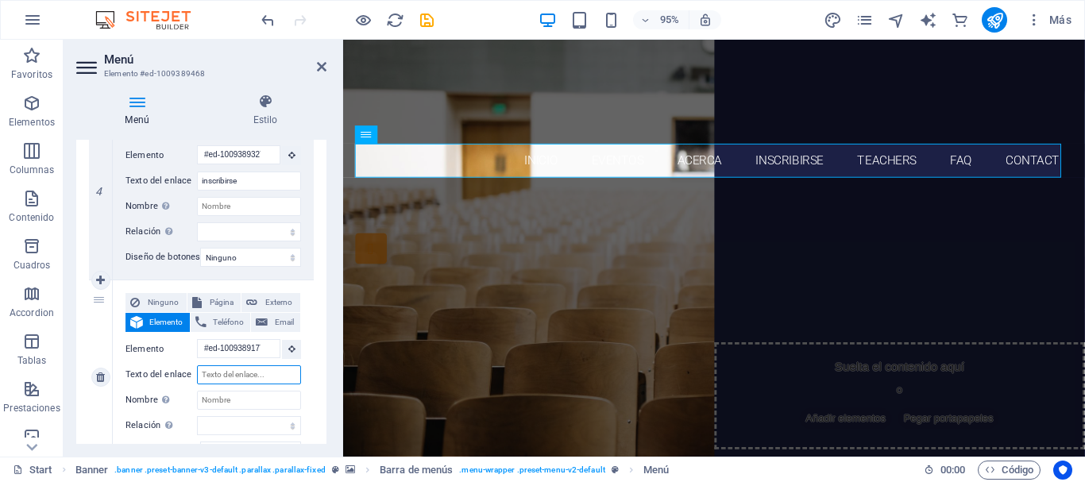
select select
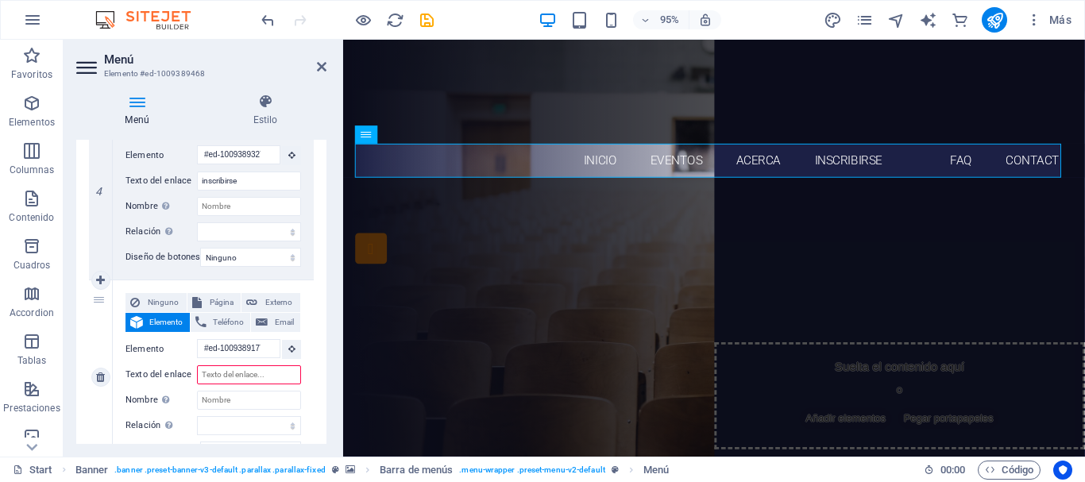
type input "p"
select select
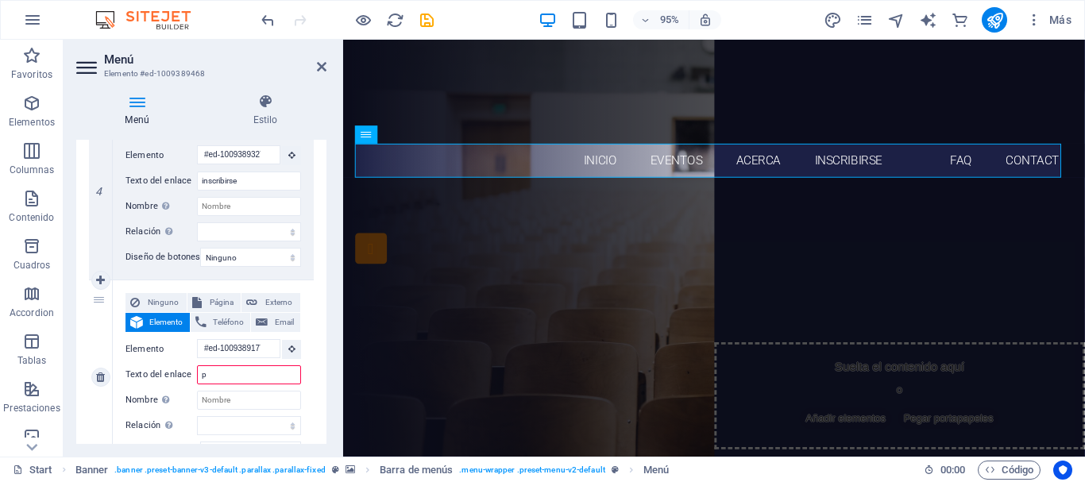
select select
type input "pa"
select select
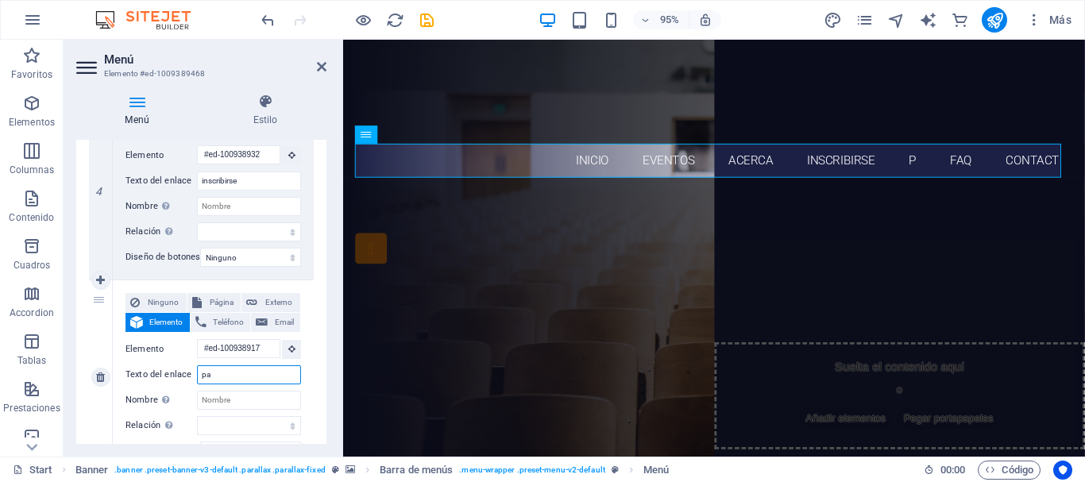
select select
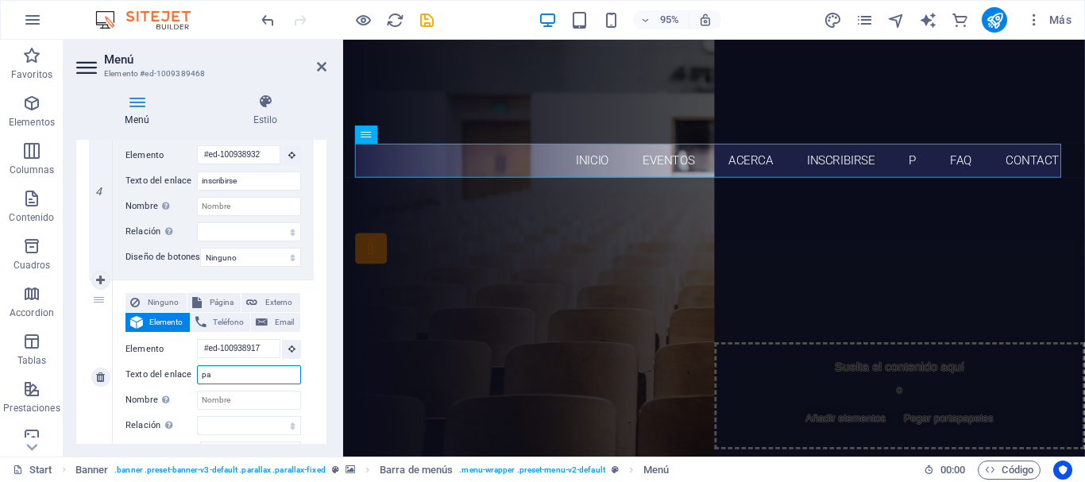
select select
type input "parti"
select select
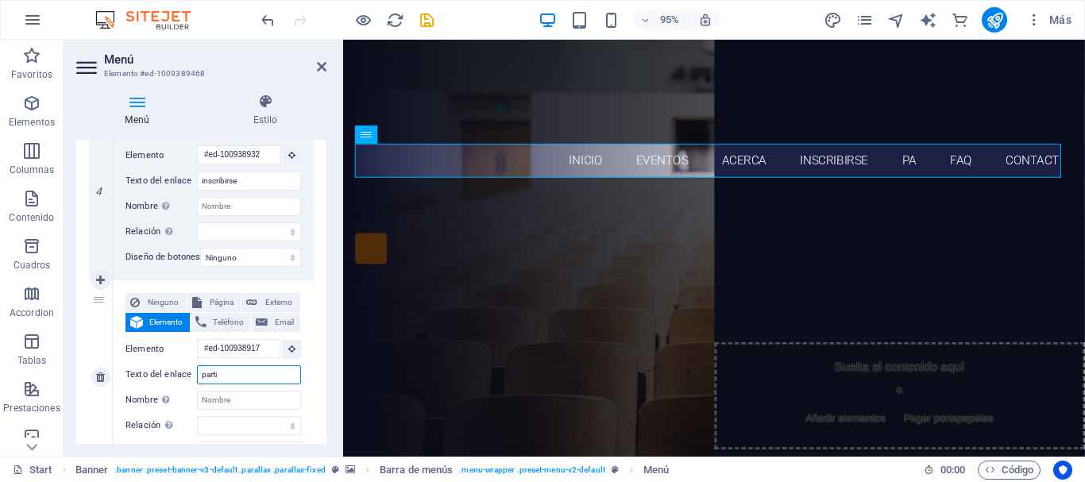
select select
type input "partici"
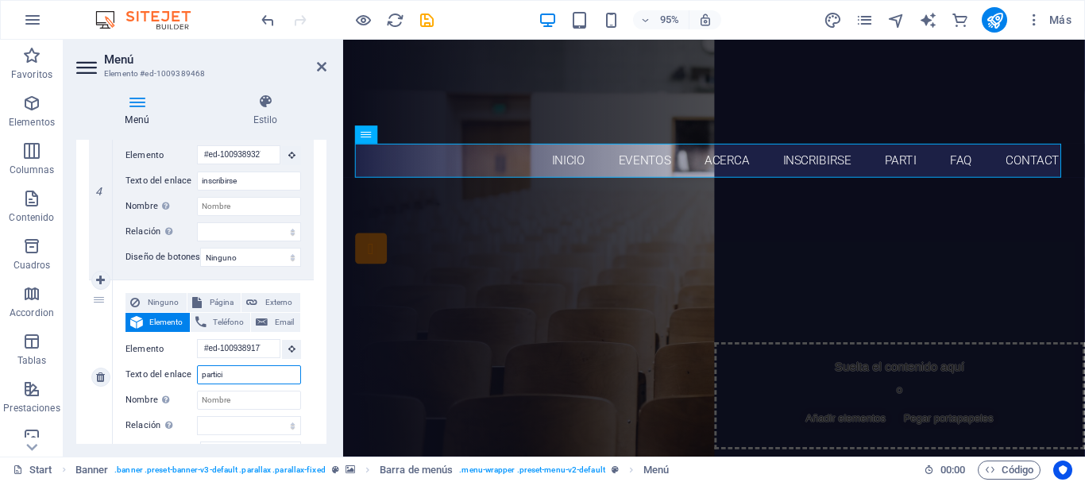
select select
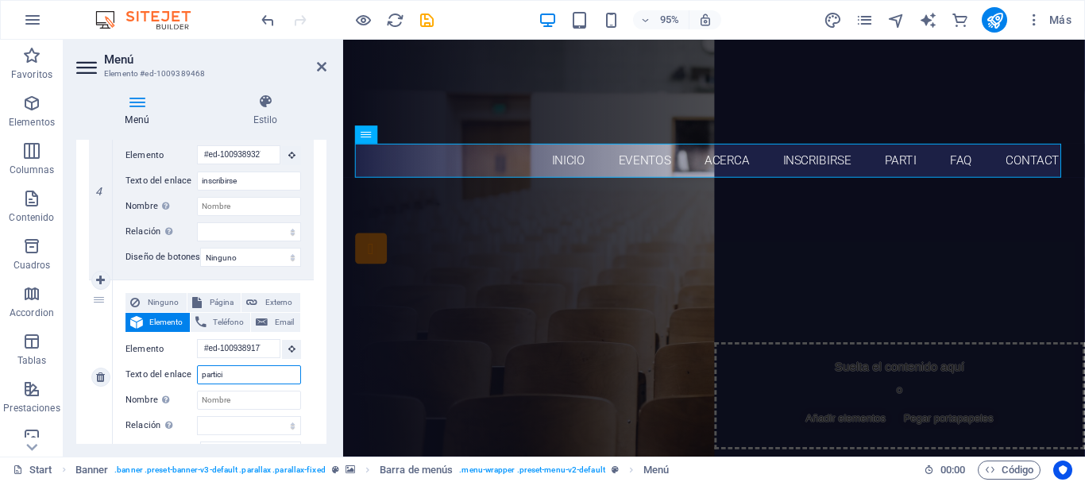
select select
type input "particip"
select select
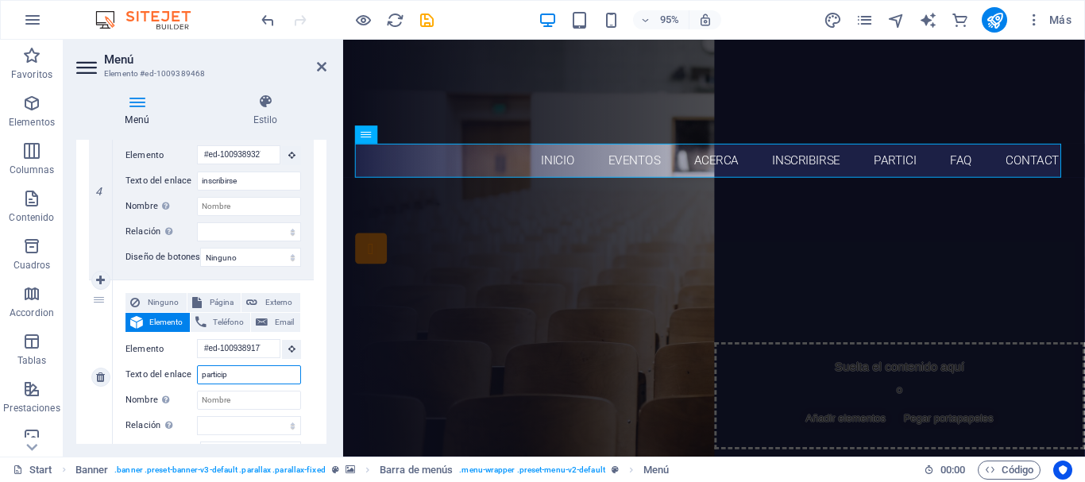
select select
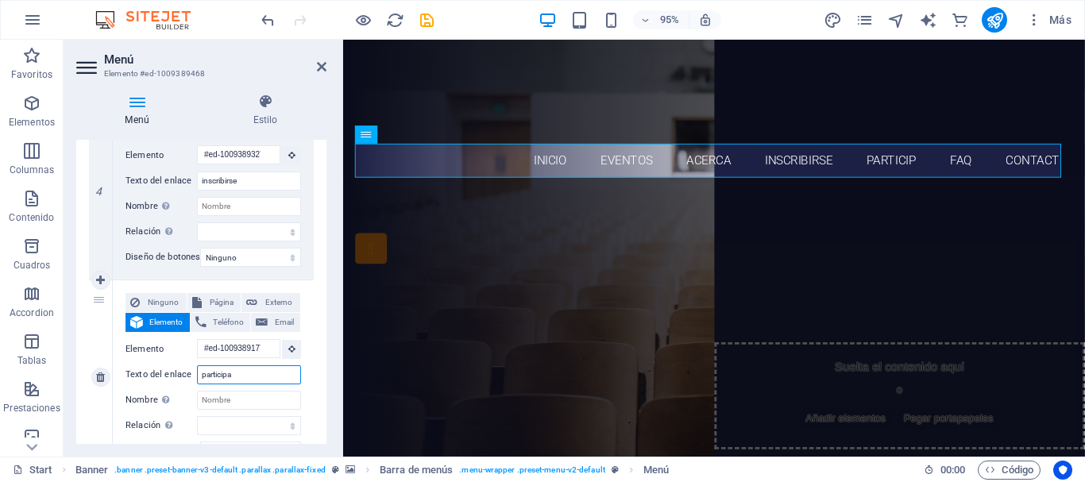
type input "participan"
select select
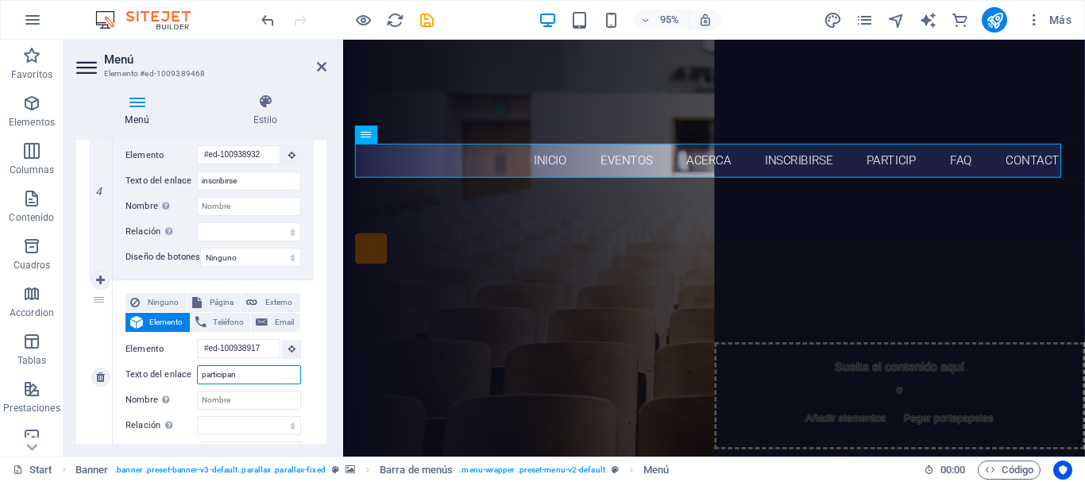
select select
type input "participantes"
select select
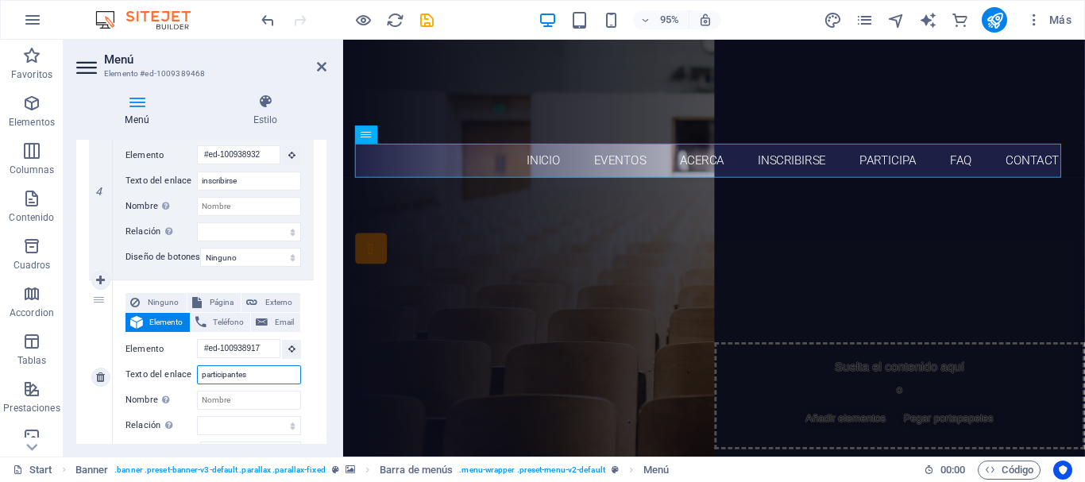
select select
click at [323, 369] on div "1 Ninguno Página Externo Elemento Teléfono Email Página Start Subpage Legal not…" at bounding box center [201, 183] width 250 height 1382
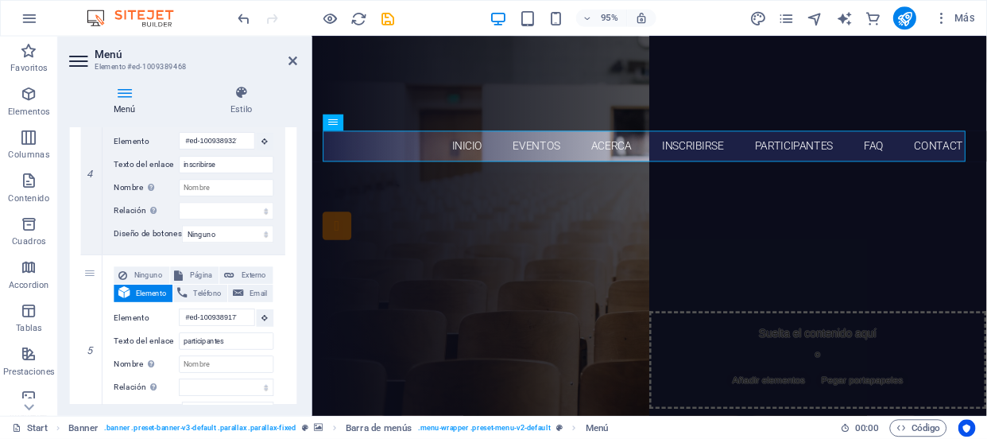
scroll to position [1065, 0]
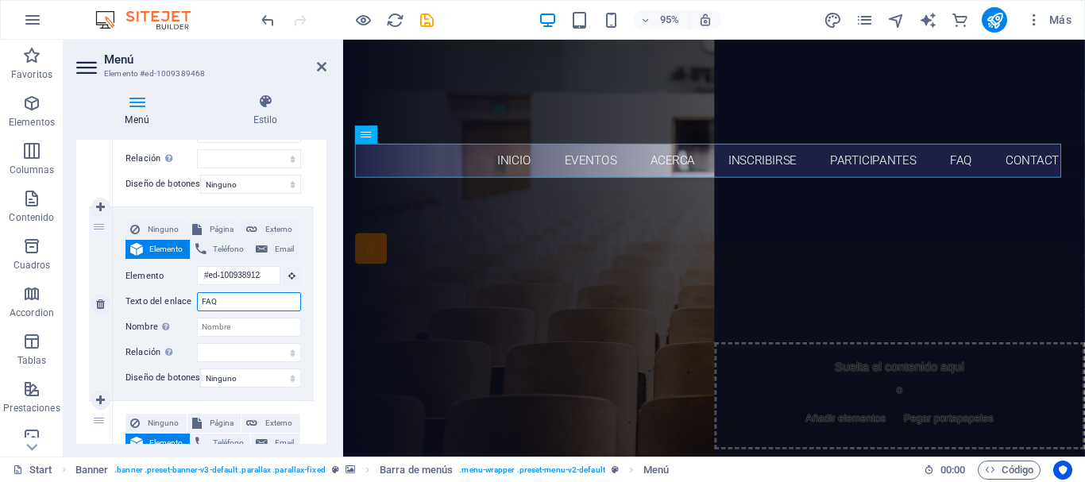
click at [221, 303] on input "FAQ" at bounding box center [249, 301] width 104 height 19
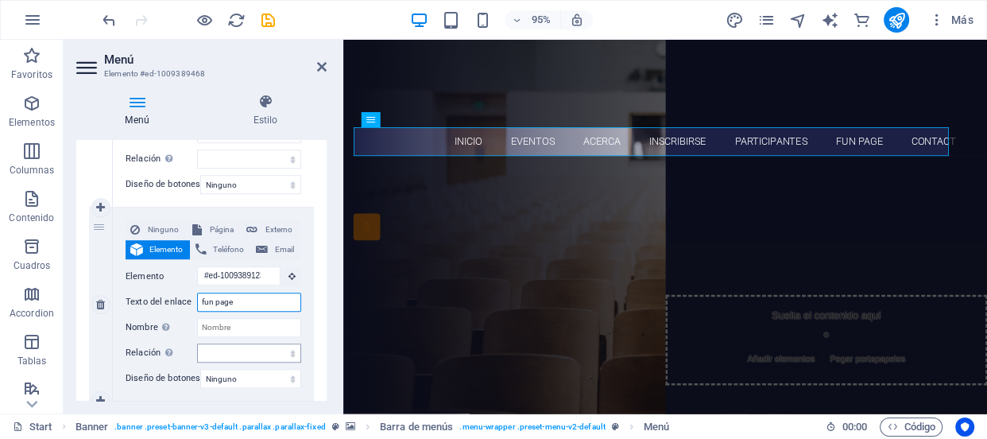
scroll to position [1065, 0]
drag, startPoint x: 323, startPoint y: 341, endPoint x: 323, endPoint y: 352, distance: 11.1
click at [326, 370] on div "Menú Automático Personalizado Crear elementos de menú personalizados para este …" at bounding box center [201, 270] width 250 height 261
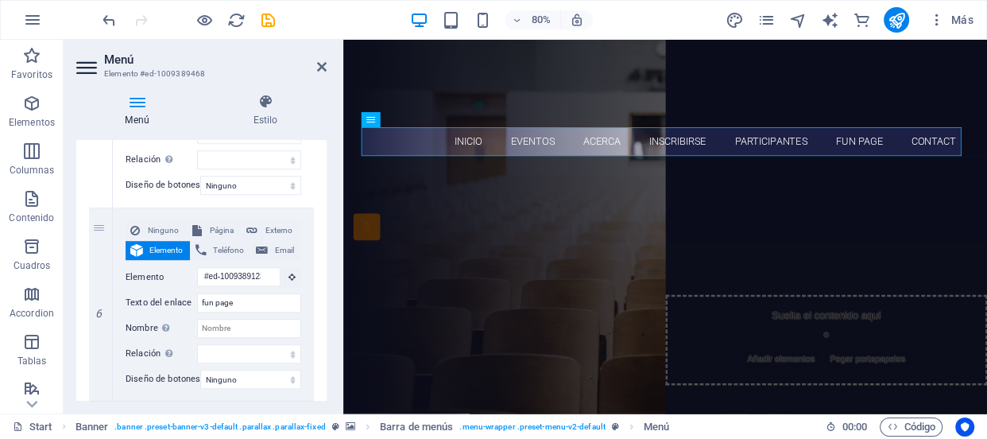
click at [326, 370] on div "Menú Automático Personalizado Crear elementos de menú personalizados para este …" at bounding box center [201, 270] width 250 height 261
click at [322, 373] on div "Menú Automático Personalizado Crear elementos de menú personalizados para este …" at bounding box center [201, 270] width 250 height 261
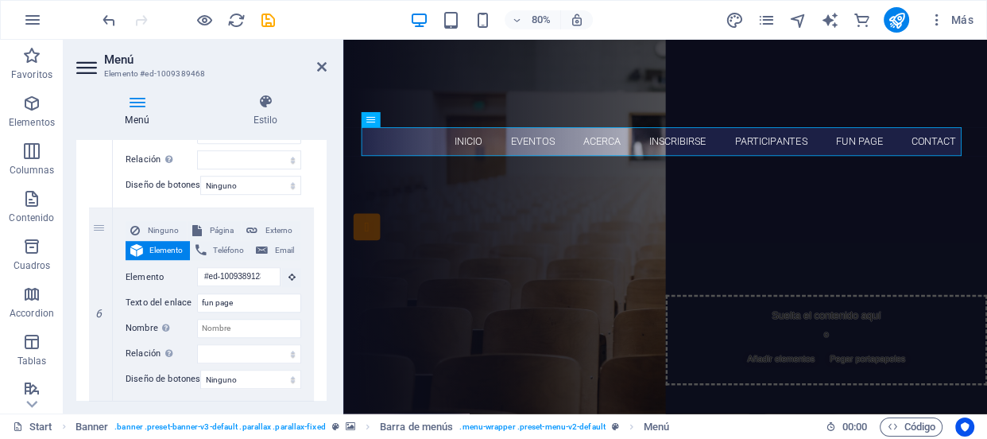
click at [326, 373] on div "Menú Automático Personalizado Crear elementos de menú personalizados para este …" at bounding box center [201, 270] width 250 height 261
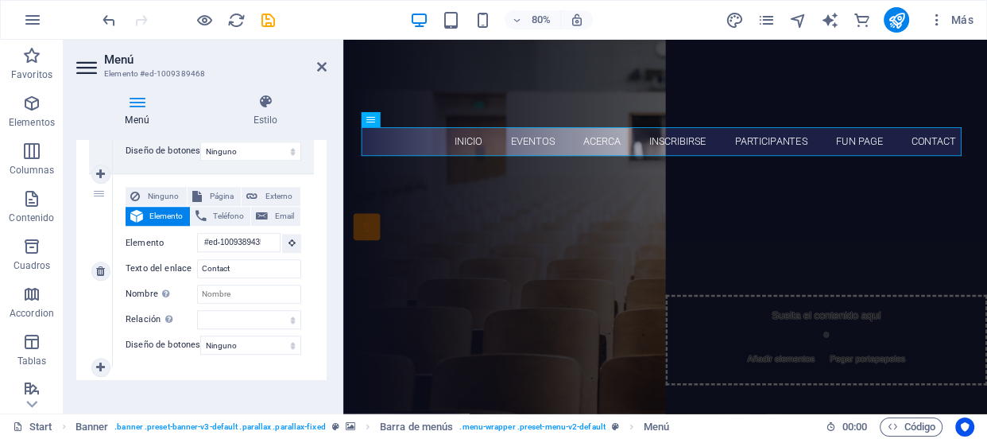
click at [282, 359] on div "Ninguno Página Externo Elemento Teléfono Email Página Start Subpage Legal notic…" at bounding box center [213, 270] width 201 height 193
click at [254, 261] on input "Contact" at bounding box center [249, 268] width 104 height 19
click at [398, 253] on div "Are you ready to learn new languages? Join our Language School Our Courses Sign…" at bounding box center [745, 362] width 805 height 329
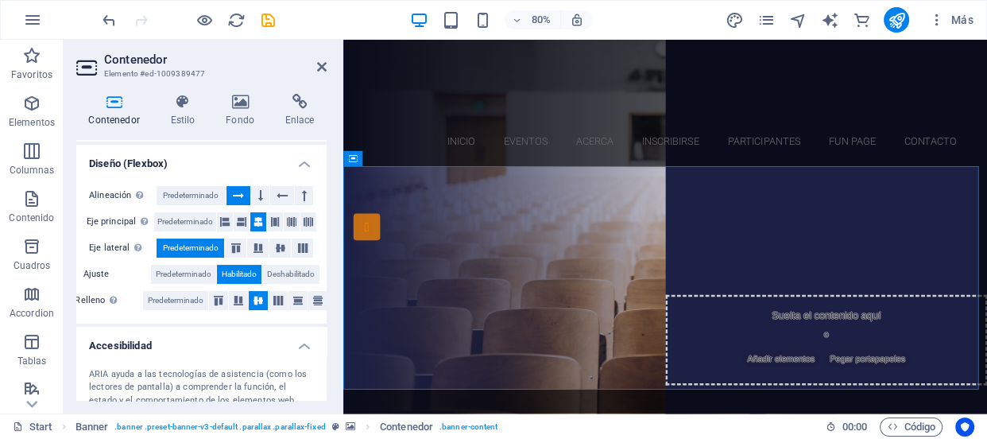
scroll to position [0, 0]
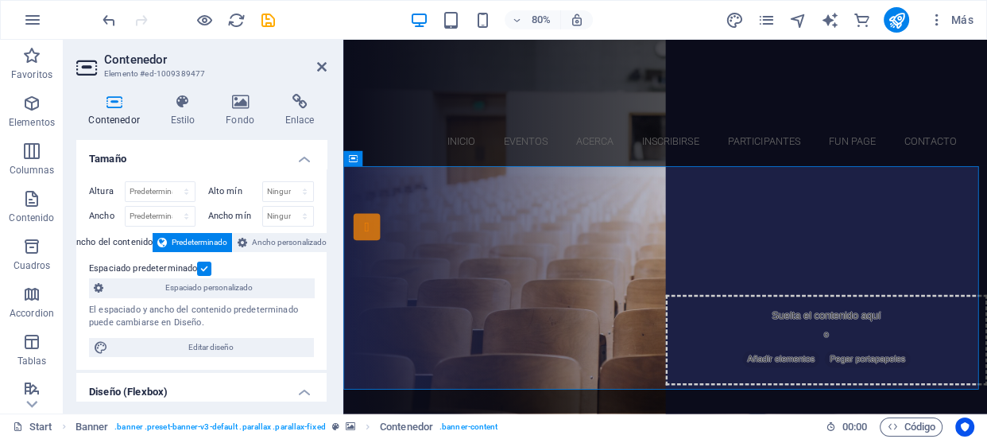
drag, startPoint x: 325, startPoint y: 218, endPoint x: 31, endPoint y: 232, distance: 294.3
click at [552, 287] on div "Are you ready to learn new languages?" at bounding box center [746, 288] width 750 height 28
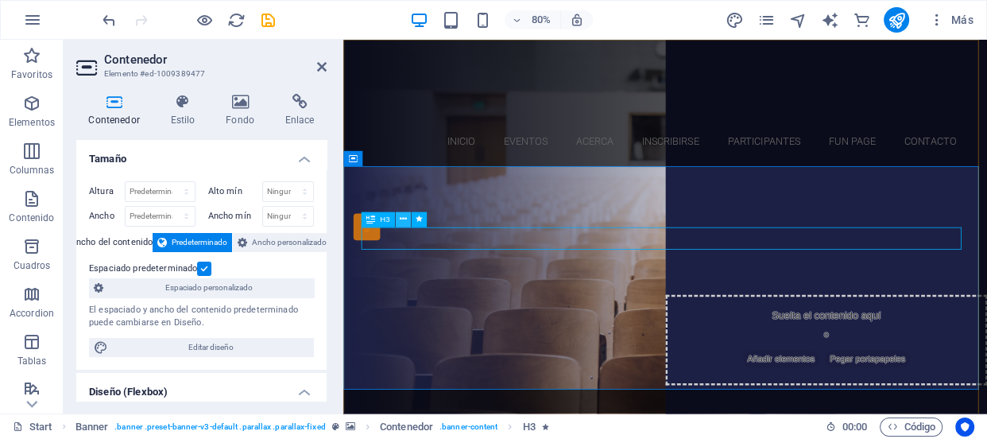
click at [401, 218] on icon at bounding box center [403, 220] width 7 height 14
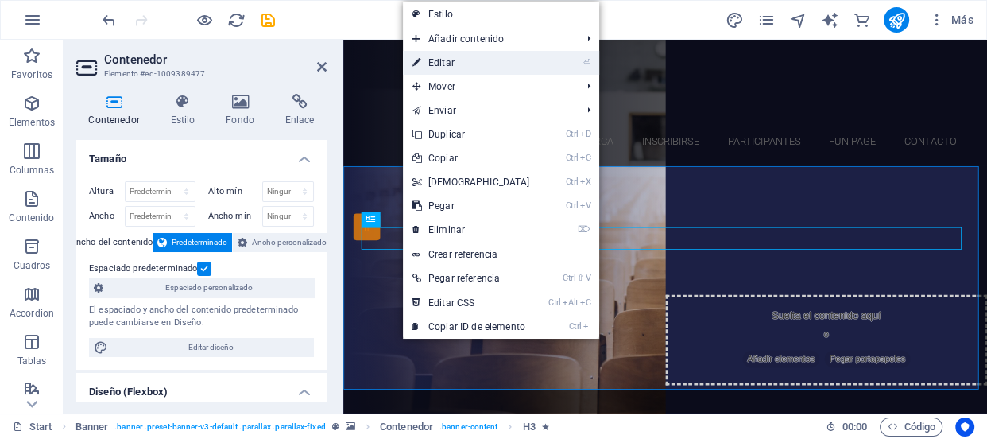
click at [463, 67] on link "⏎ Editar" at bounding box center [471, 63] width 137 height 24
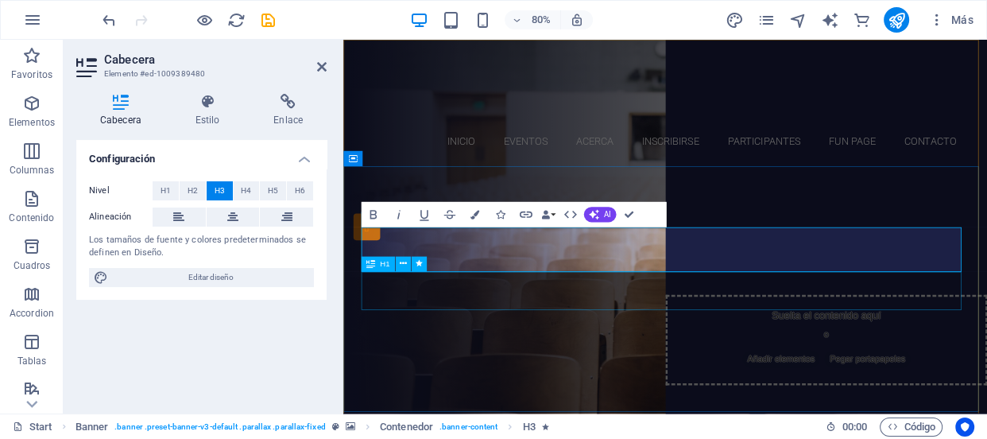
click at [574, 350] on div "Join our Language School" at bounding box center [746, 326] width 750 height 48
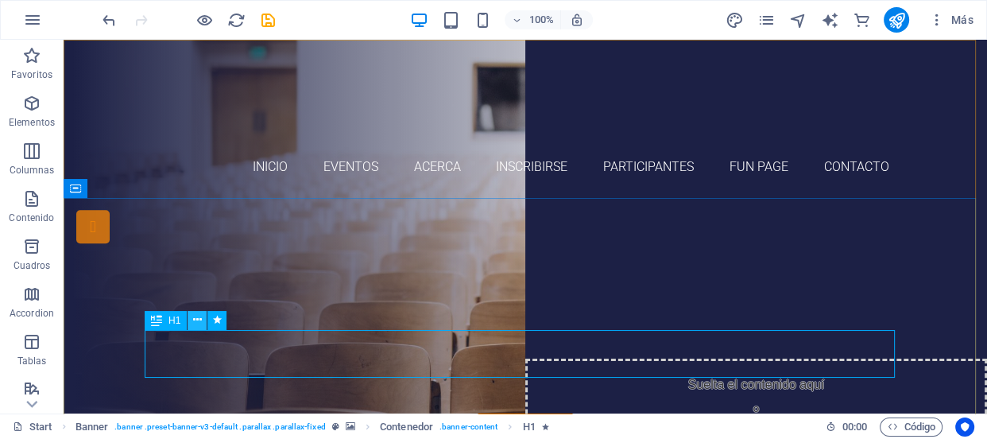
click at [196, 315] on icon at bounding box center [197, 319] width 9 height 17
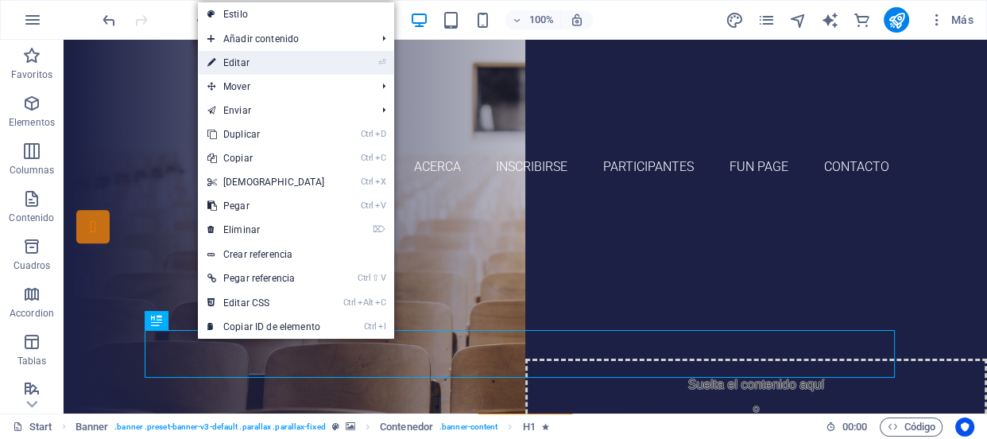
click at [255, 67] on link "⏎ Editar" at bounding box center [266, 63] width 137 height 24
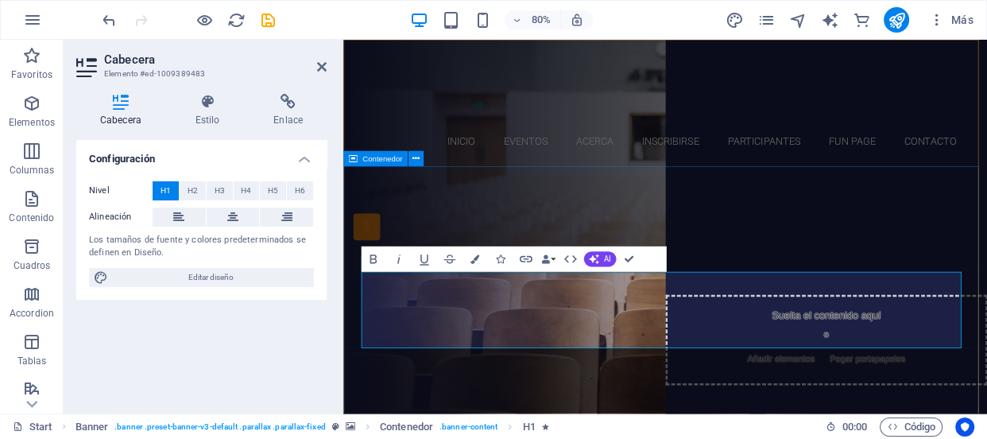
click at [670, 221] on div "Pagina Oficial de facebook de "Campanarion.com" y "ConstructoraAdonai.cl" Sitio…" at bounding box center [745, 386] width 805 height 377
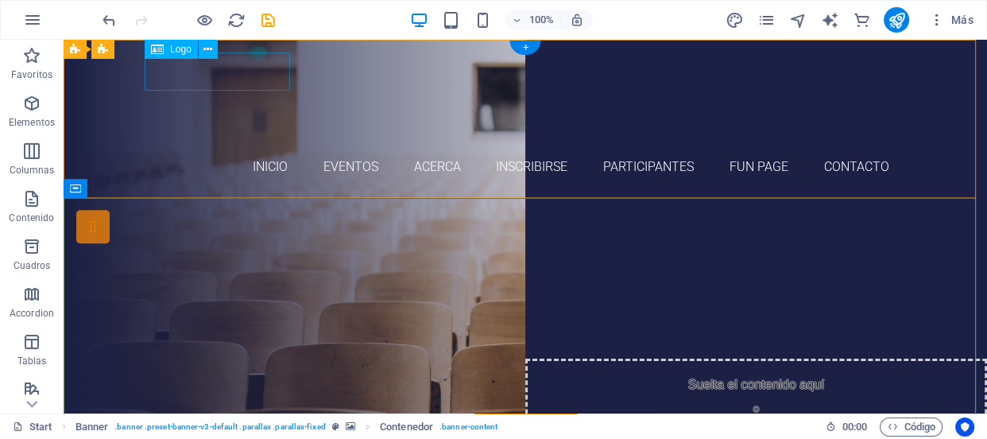
click at [259, 70] on div at bounding box center [525, 71] width 750 height 38
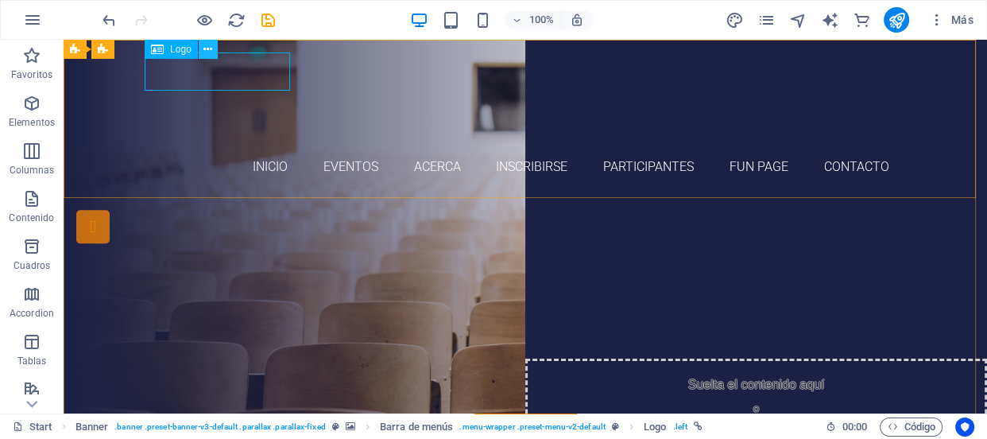
click at [209, 53] on icon at bounding box center [207, 49] width 9 height 17
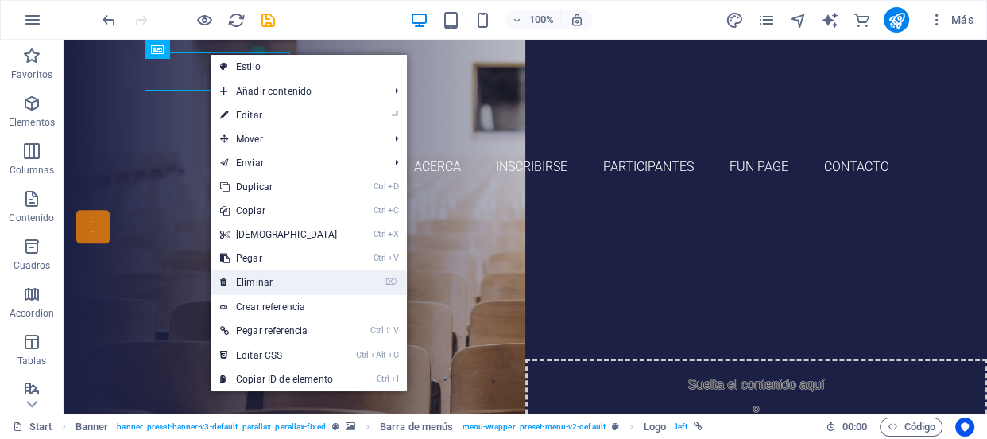
click at [284, 271] on link "⌦ Eliminar" at bounding box center [279, 282] width 137 height 24
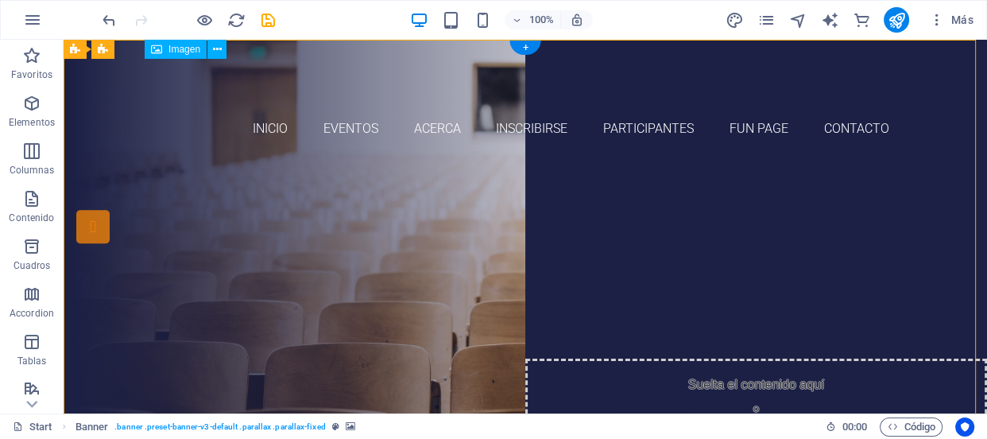
drag, startPoint x: 174, startPoint y: 81, endPoint x: 172, endPoint y: 109, distance: 27.9
click at [172, 109] on figure at bounding box center [525, 81] width 750 height 59
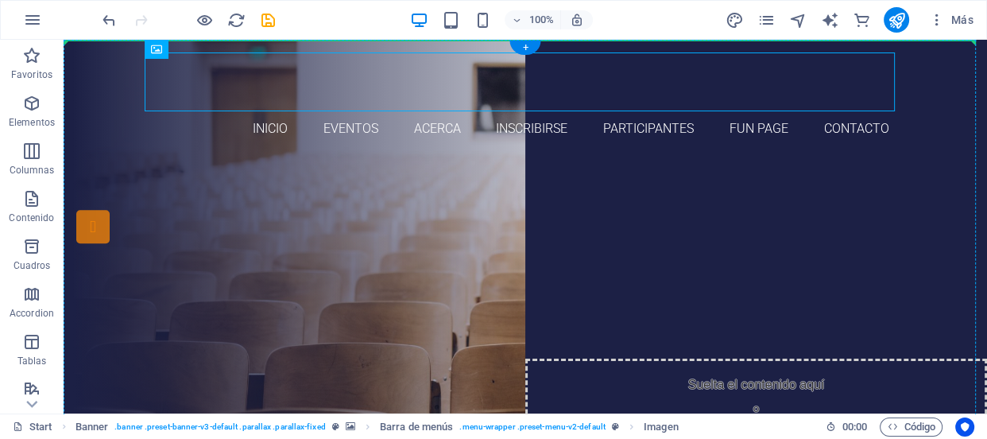
drag, startPoint x: 173, startPoint y: 98, endPoint x: 173, endPoint y: 114, distance: 16.7
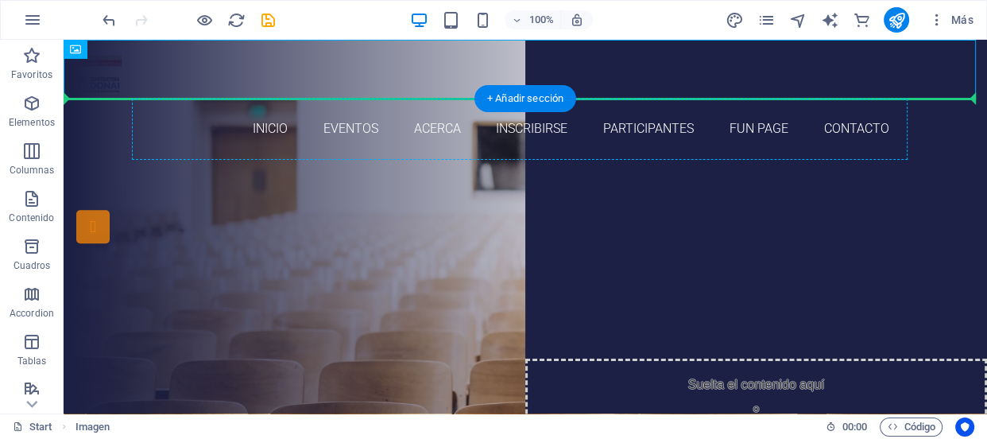
drag, startPoint x: 110, startPoint y: 70, endPoint x: 160, endPoint y: 111, distance: 64.9
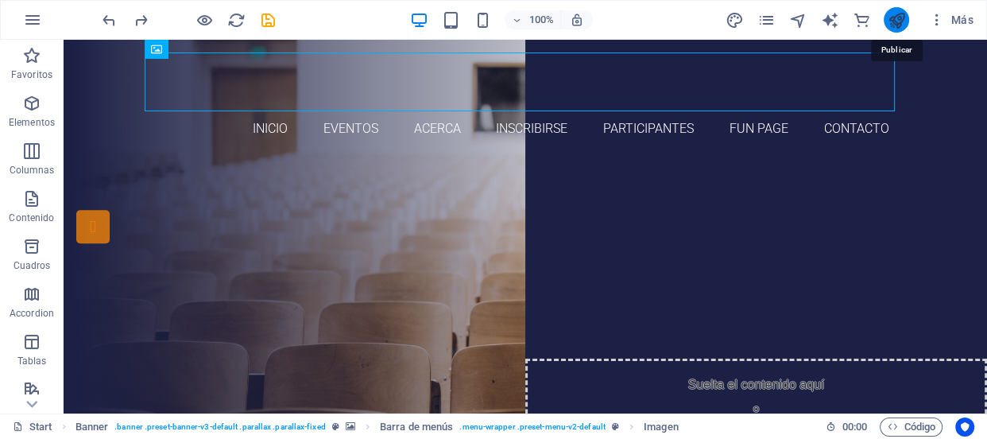
click at [894, 21] on icon "publish" at bounding box center [896, 20] width 18 height 18
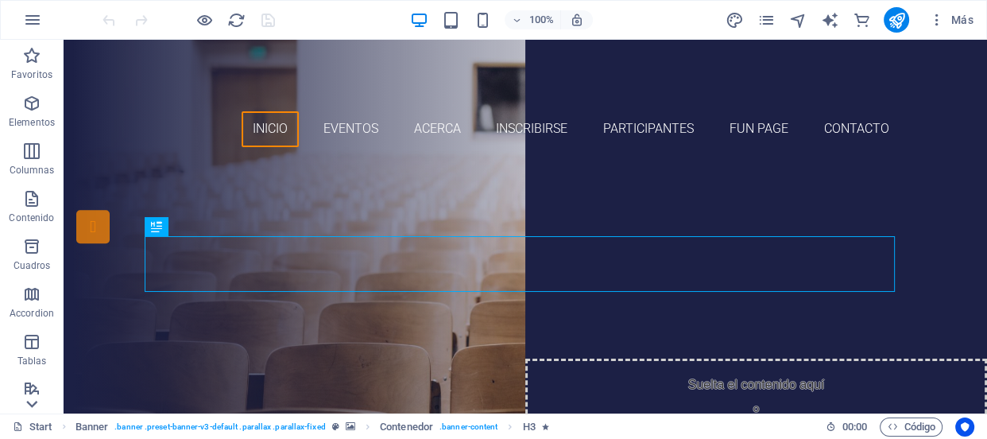
click at [37, 393] on icon at bounding box center [32, 403] width 22 height 22
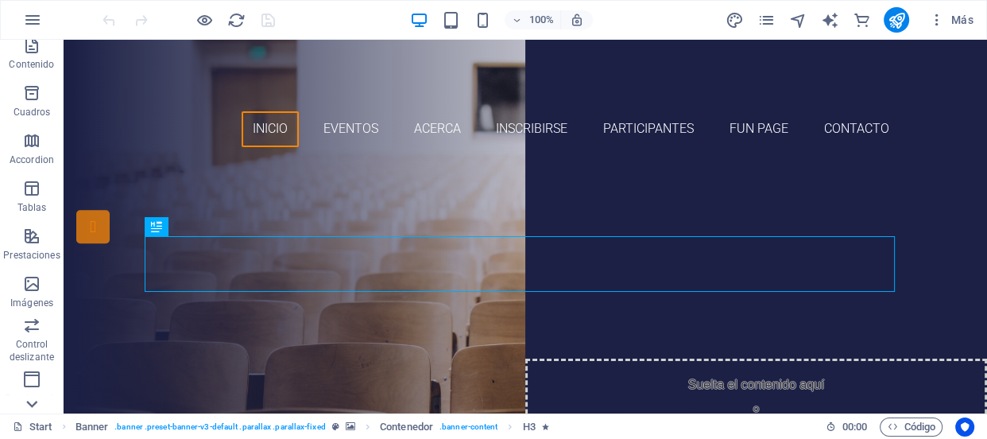
click at [37, 393] on icon at bounding box center [32, 403] width 22 height 22
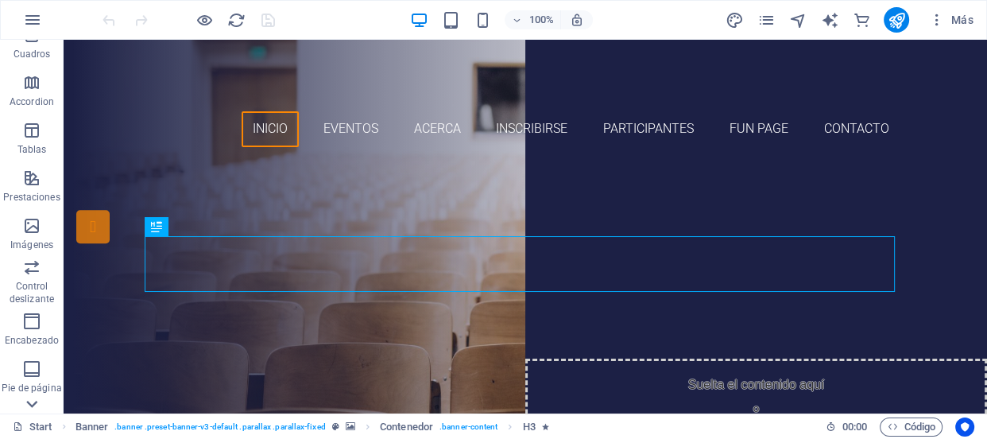
scroll to position [389, 0]
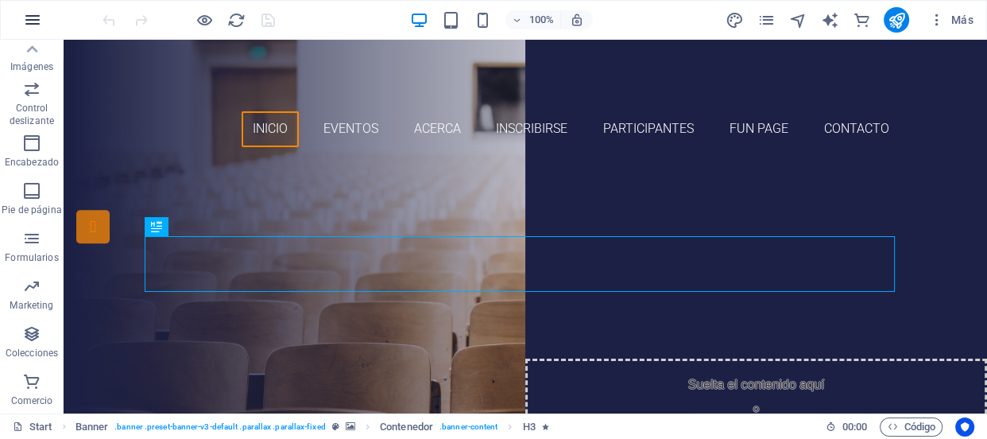
click at [30, 14] on icon "button" at bounding box center [32, 19] width 19 height 19
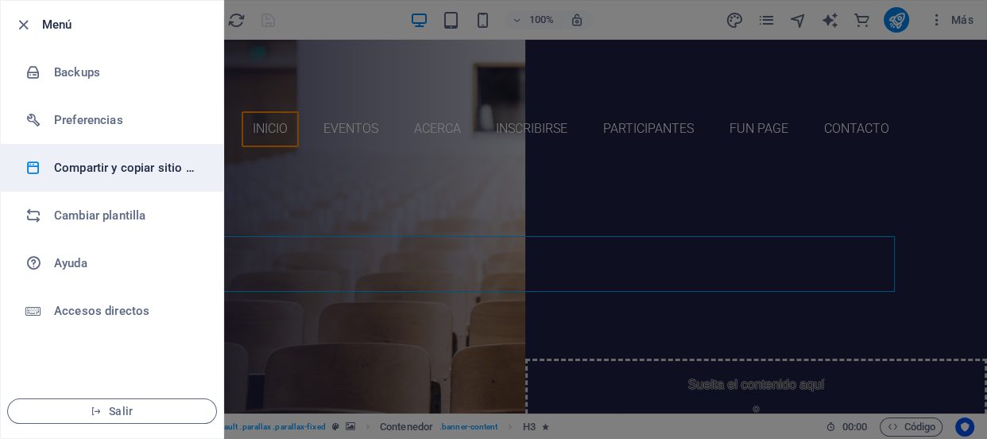
click at [123, 153] on li "Compartir y copiar sitio web" at bounding box center [112, 168] width 222 height 48
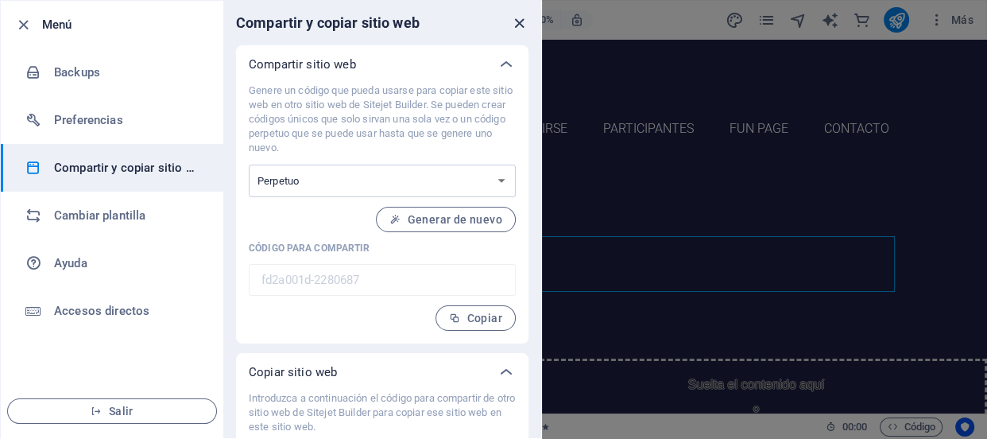
click at [520, 21] on icon "close" at bounding box center [519, 23] width 18 height 18
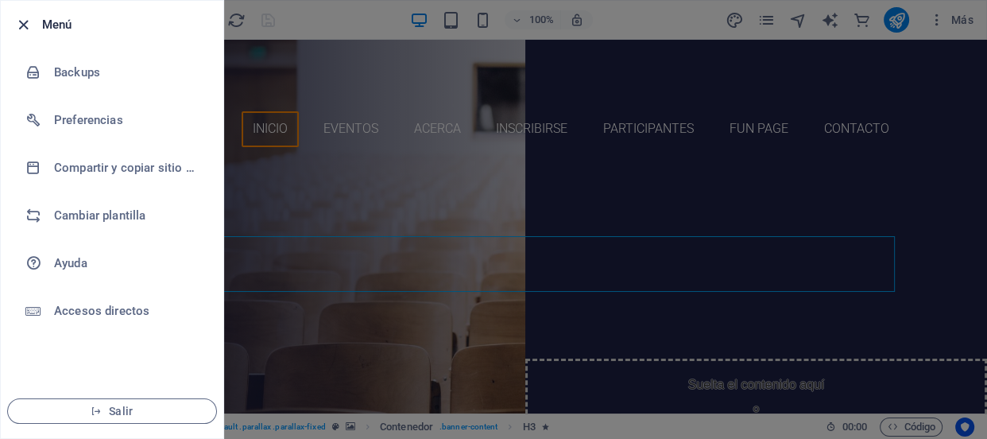
click at [23, 31] on icon "button" at bounding box center [23, 25] width 18 height 18
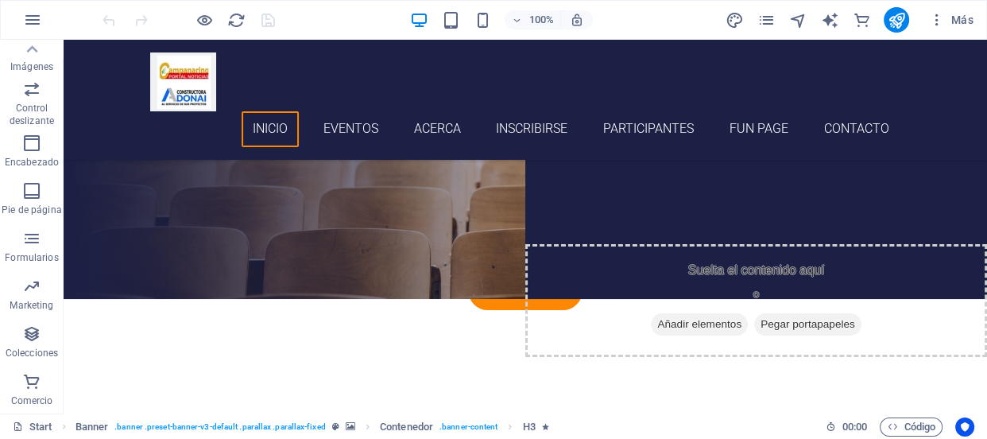
scroll to position [375, 0]
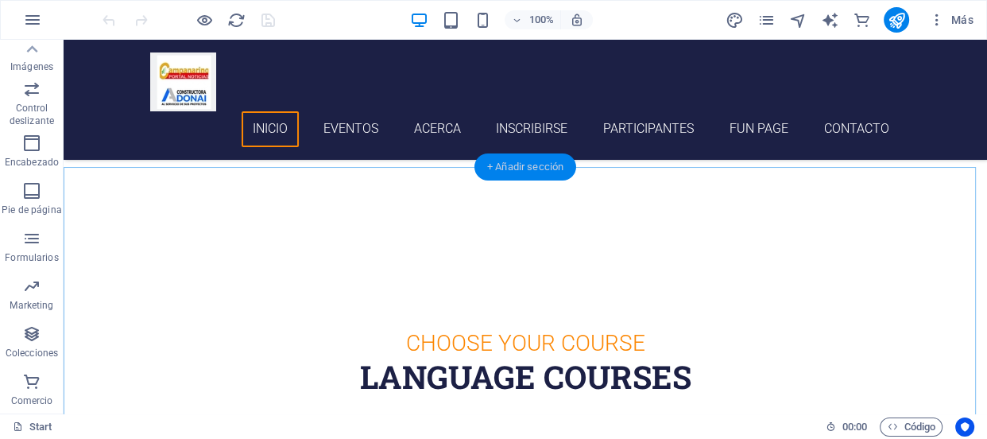
drag, startPoint x: 524, startPoint y: 172, endPoint x: 233, endPoint y: 164, distance: 290.9
click at [524, 172] on div "+ Añadir sección" at bounding box center [525, 166] width 102 height 27
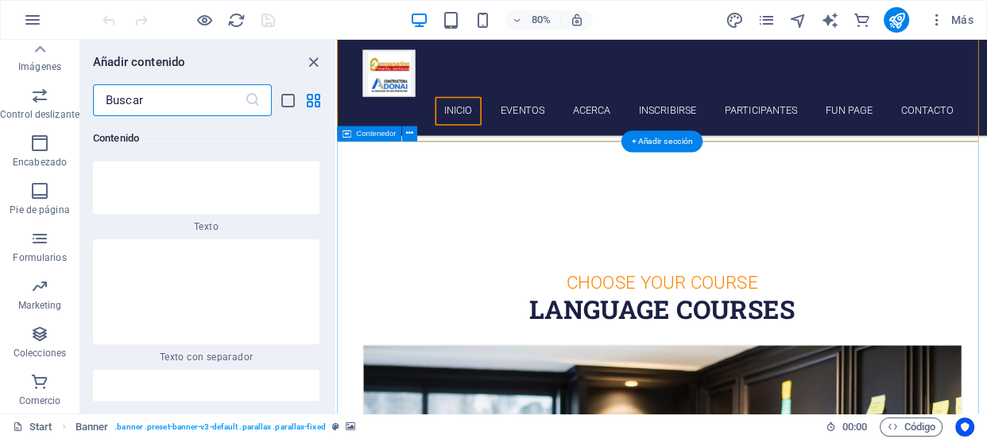
scroll to position [5338, 0]
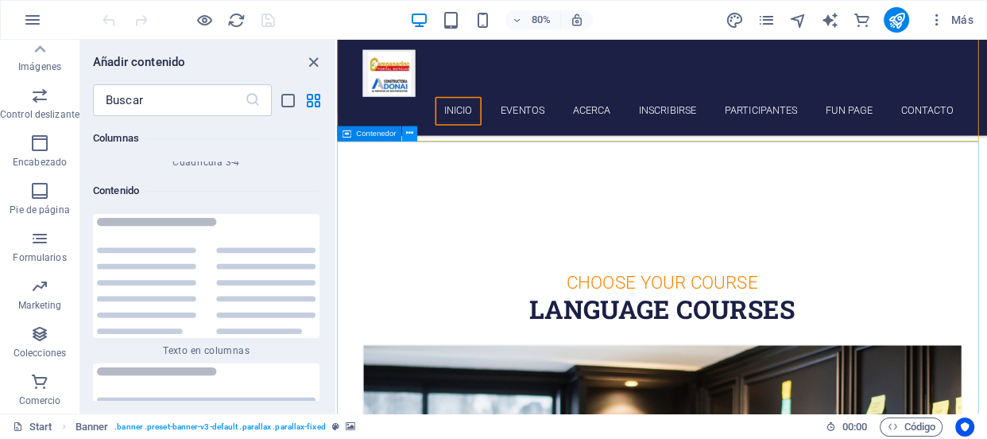
click at [409, 135] on icon at bounding box center [409, 134] width 7 height 14
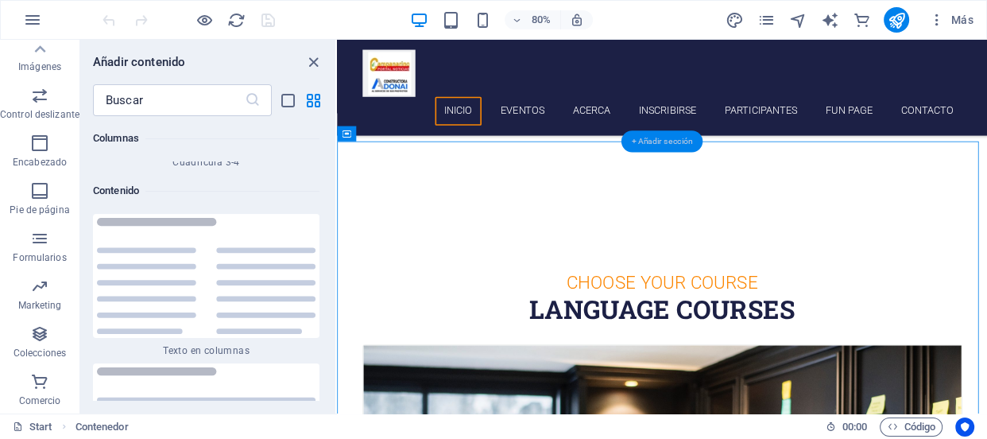
click at [658, 147] on div "+ Añadir sección" at bounding box center [662, 140] width 82 height 21
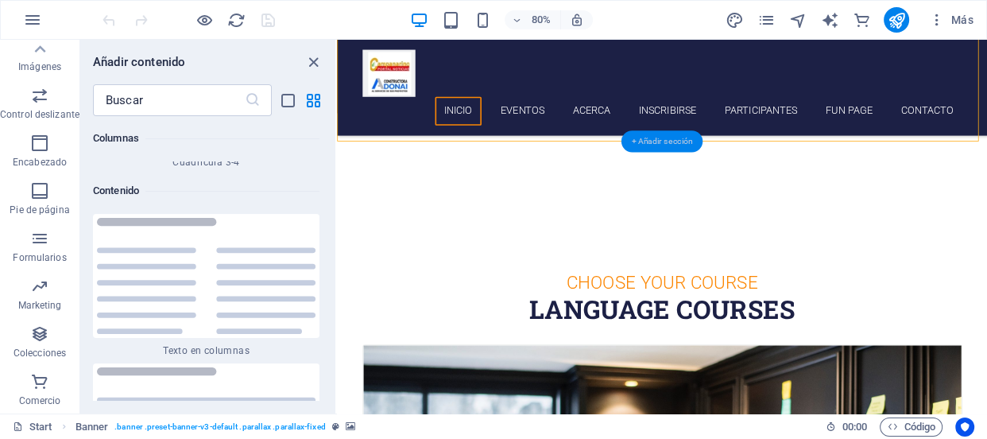
click at [658, 141] on div "+ Añadir sección" at bounding box center [662, 140] width 82 height 21
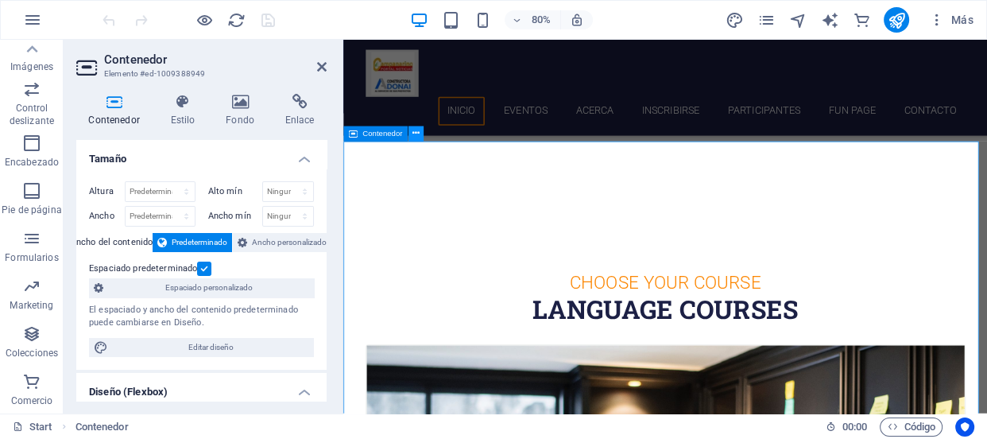
click at [420, 135] on button at bounding box center [415, 133] width 15 height 15
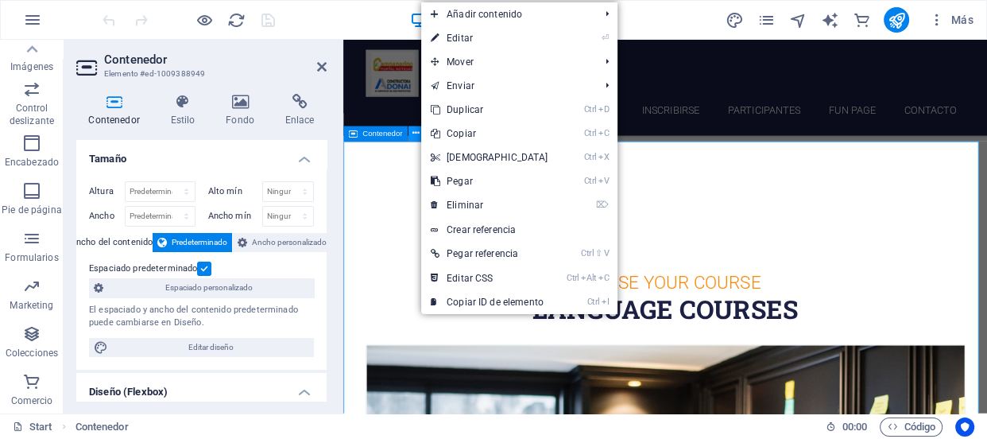
click at [420, 135] on button at bounding box center [415, 133] width 15 height 15
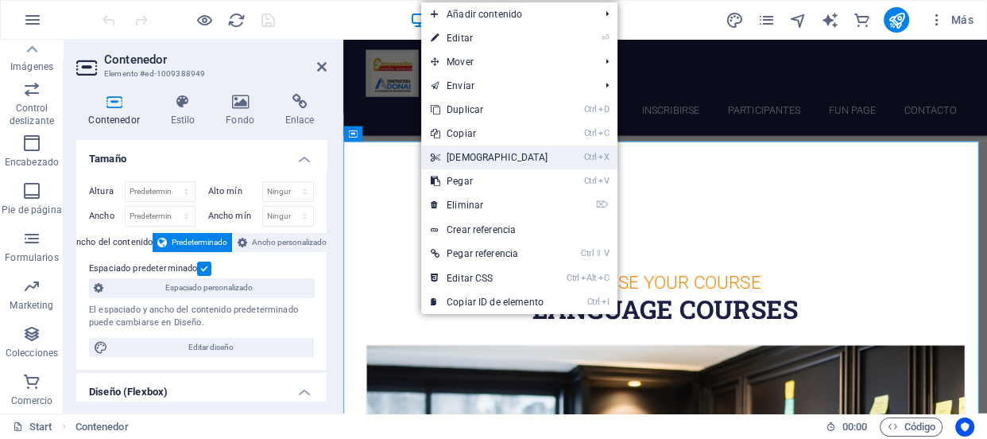
click at [450, 149] on link "Ctrl X Cortar" at bounding box center [489, 157] width 137 height 24
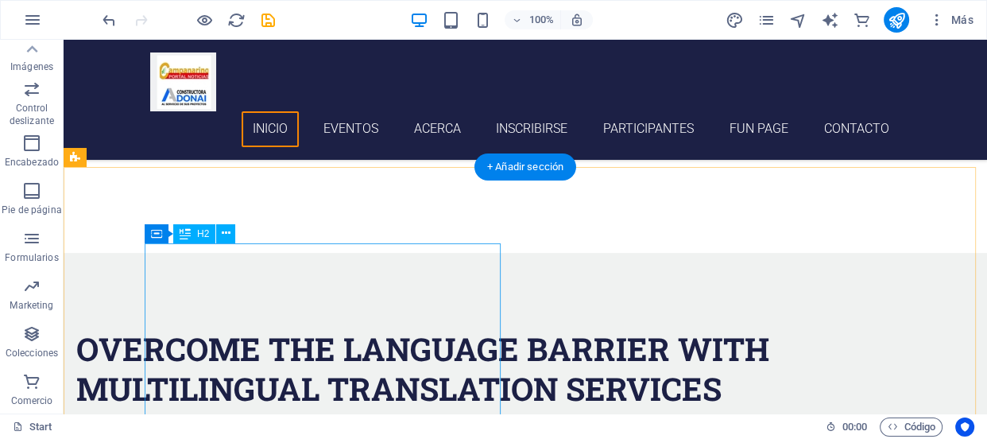
click at [360, 329] on div "Overcome the Language Barrier with Multilingual Translation Services" at bounding box center [451, 368] width 750 height 79
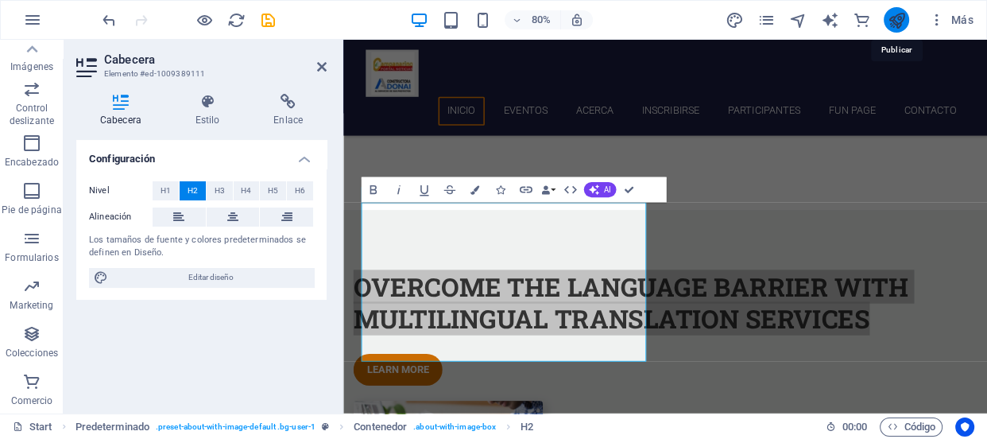
click at [900, 17] on icon "publish" at bounding box center [896, 20] width 18 height 18
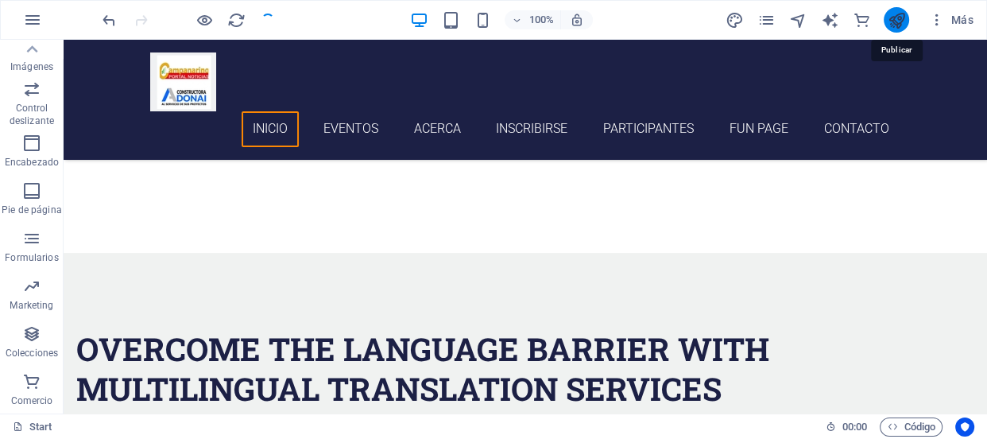
click at [898, 17] on icon "publish" at bounding box center [896, 20] width 18 height 18
checkbox input "false"
click at [898, 17] on icon "publish" at bounding box center [896, 20] width 18 height 18
